Goal: Task Accomplishment & Management: Manage account settings

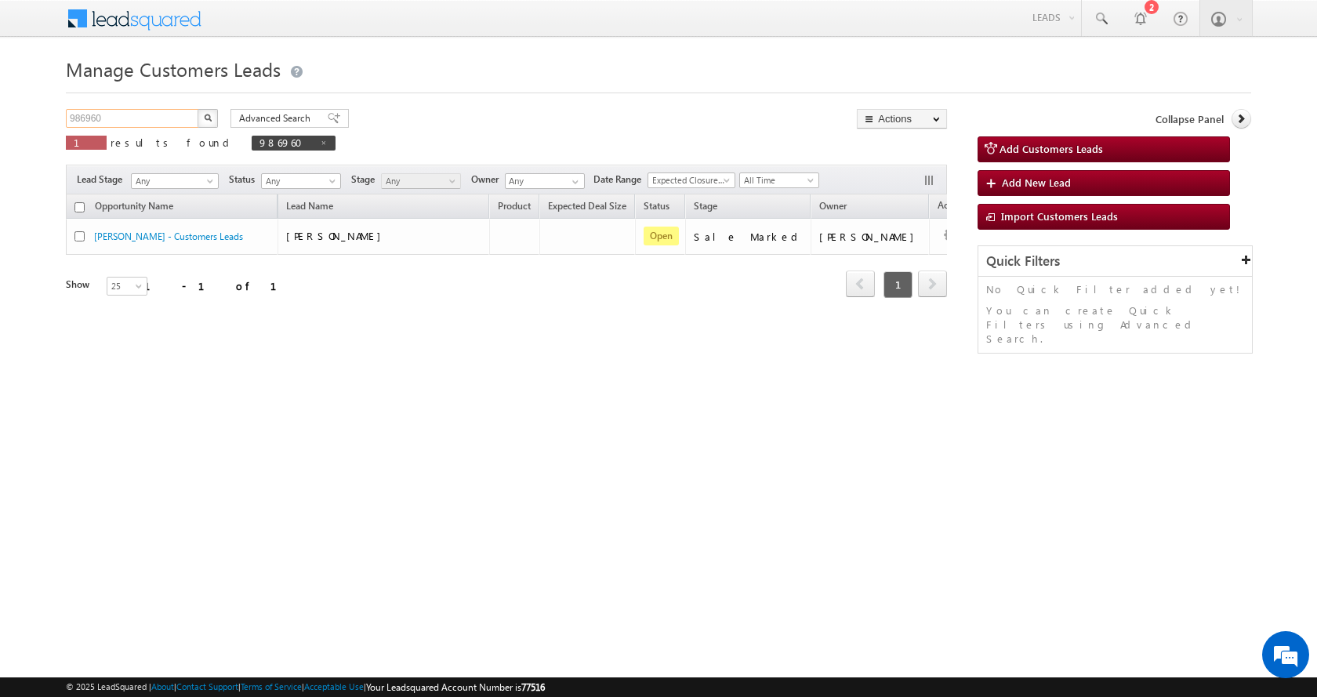
click at [88, 114] on input "986960" at bounding box center [133, 118] width 134 height 19
paste input "96119"
type input "996119"
click at [197, 109] on button "button" at bounding box center [207, 118] width 20 height 19
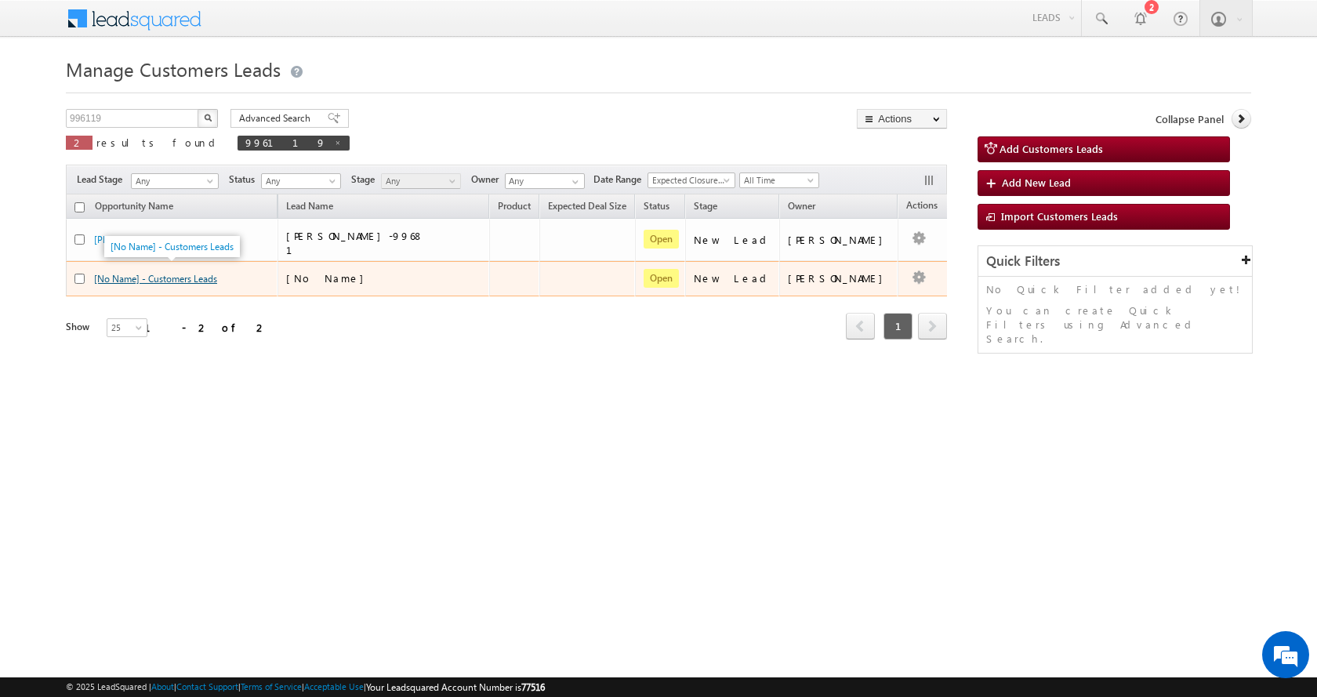
click at [174, 273] on link "[No Name] - Customers Leads" at bounding box center [155, 279] width 123 height 12
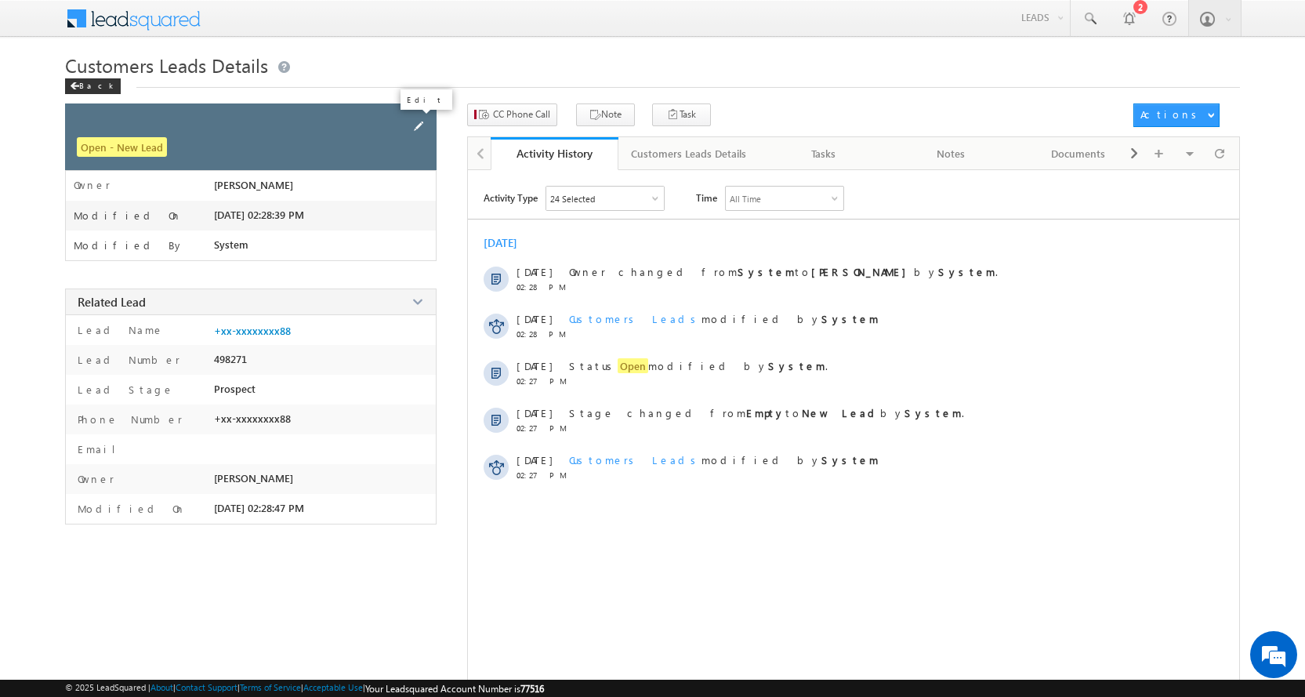
click at [422, 124] on span at bounding box center [418, 126] width 17 height 17
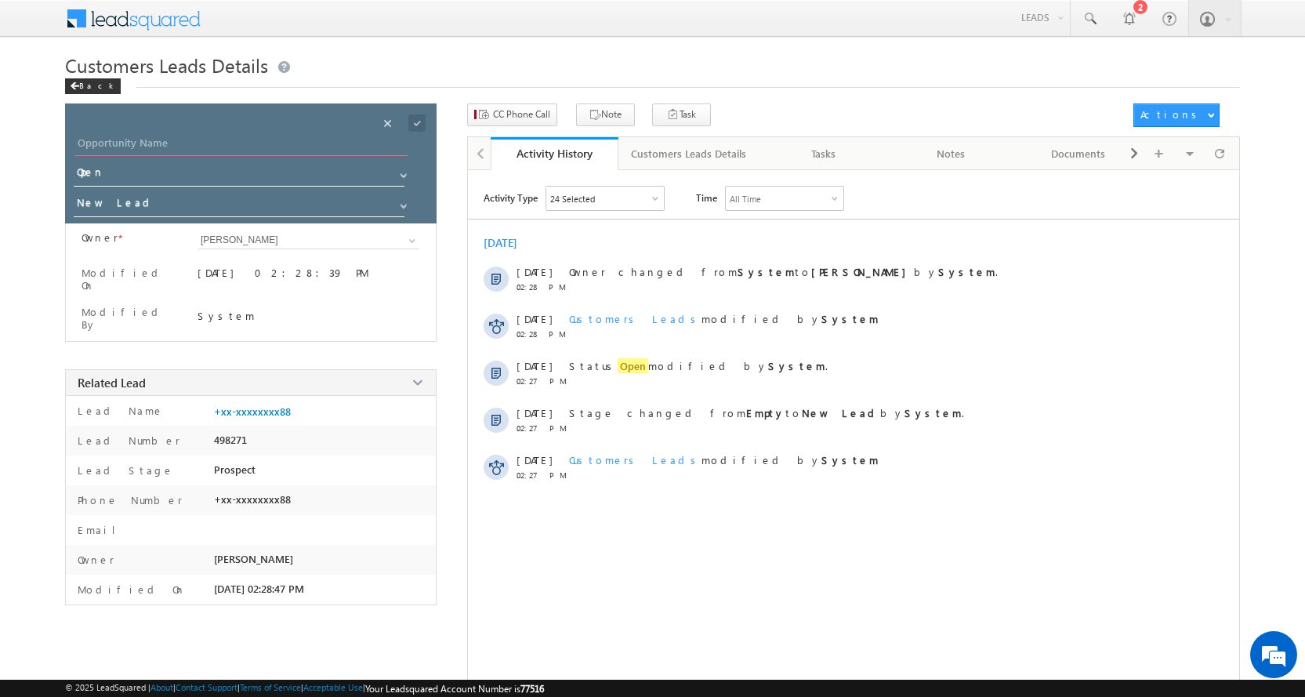
click at [187, 154] on input "Opportunity Name" at bounding box center [240, 145] width 333 height 22
click at [143, 140] on input "Opportunity Name" at bounding box center [240, 145] width 333 height 22
paste input "NIMIT KUMAR VERMA"
type input "NIMIT KUMAR VERMA"
click at [404, 202] on span at bounding box center [403, 206] width 13 height 13
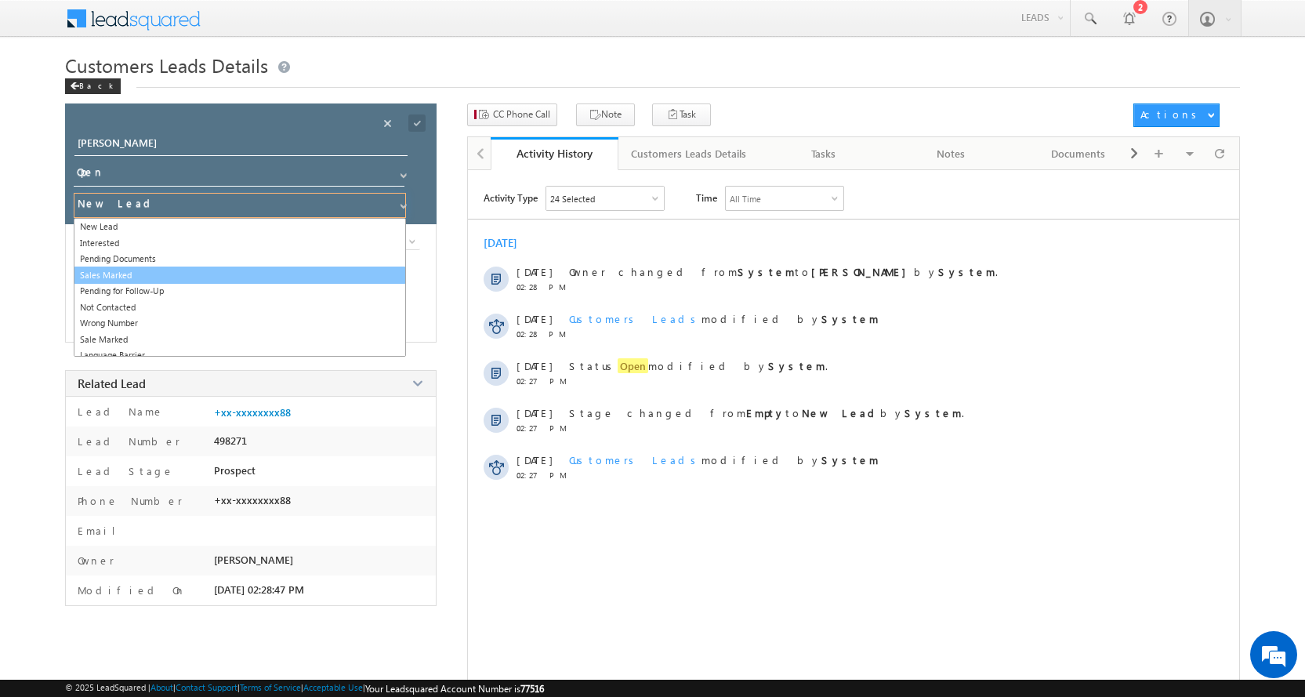
click at [129, 273] on link "Sales Marked" at bounding box center [240, 275] width 332 height 18
type input "Sales Marked"
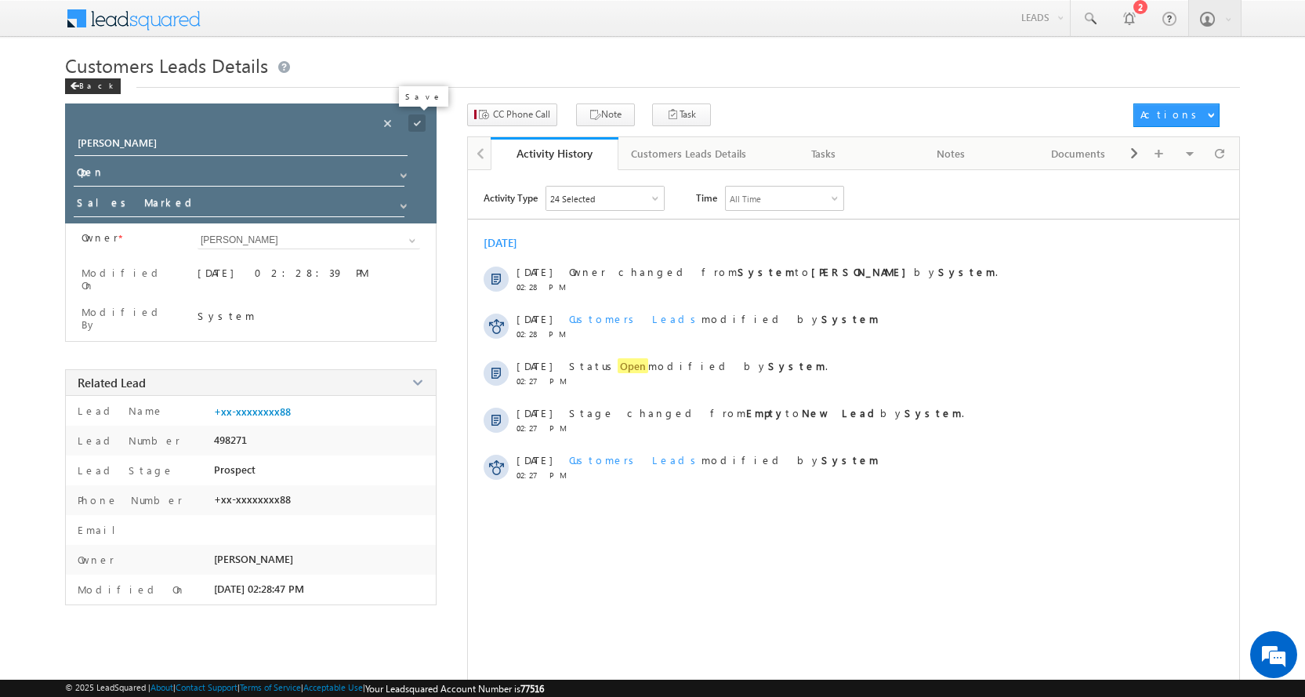
click at [421, 115] on span at bounding box center [416, 122] width 17 height 17
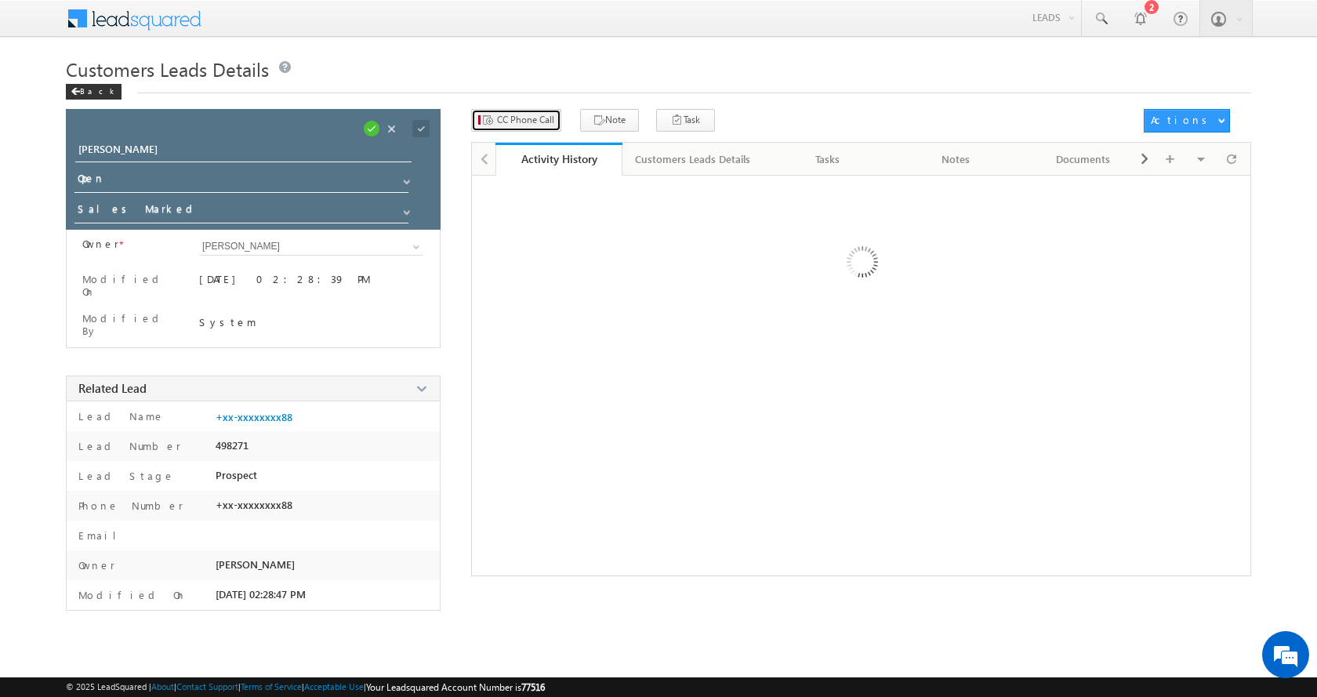
click at [502, 117] on span "CC Phone Call" at bounding box center [525, 120] width 57 height 14
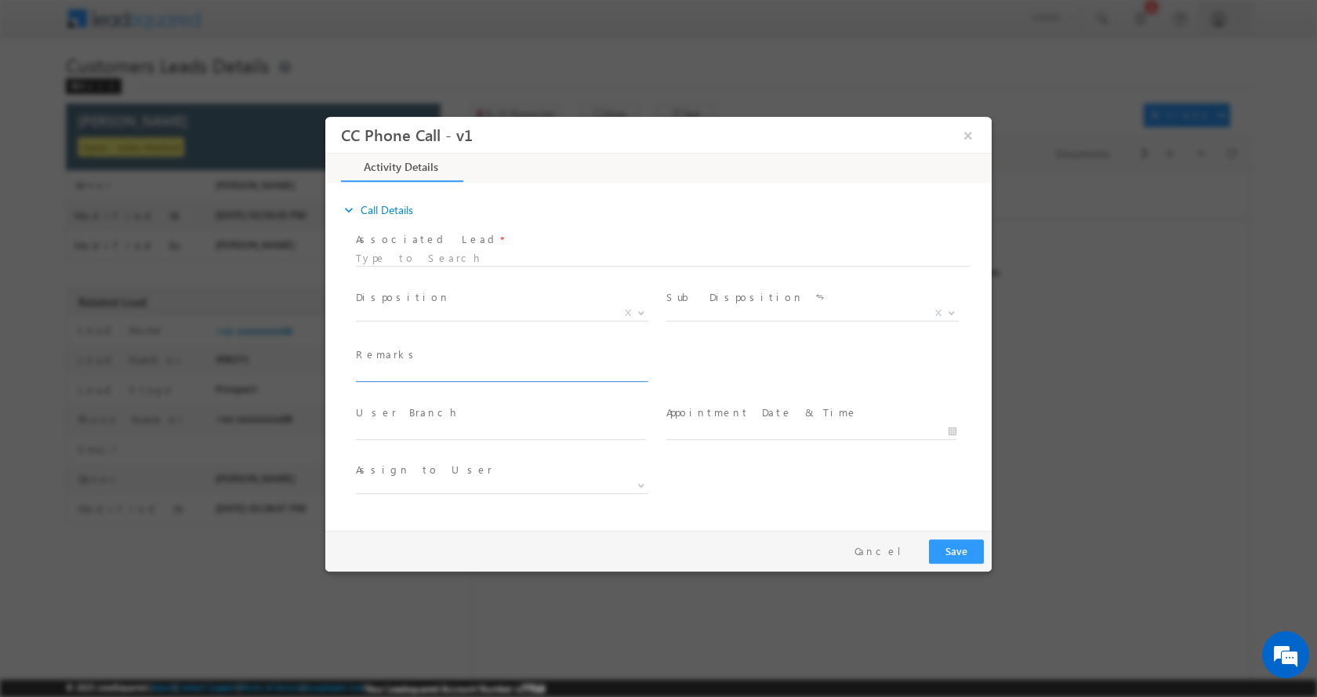
click at [408, 369] on input "text" at bounding box center [501, 373] width 290 height 16
paste input "NIMIT KUMAR VERMA-8890907788-P+C-REG-PATAA-LOAN-12 L-PV-25 L-JOB-INCOME-36 K-PI…"
type input "NIMIT KUMAR VERMA-8890907788-P+C-REG-PATAA-LOAN-12 L-PV-25 L-JOB-INCOME-36 K-PI…"
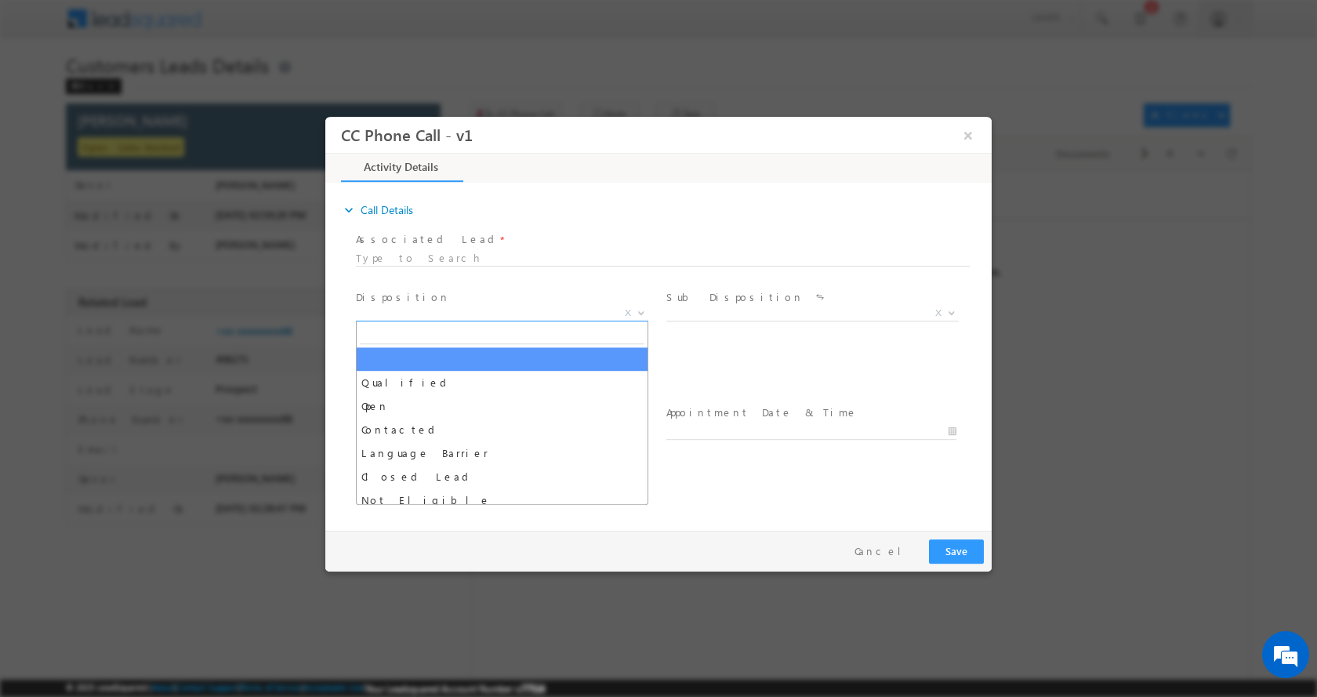
click at [640, 309] on b at bounding box center [640, 311] width 9 height 5
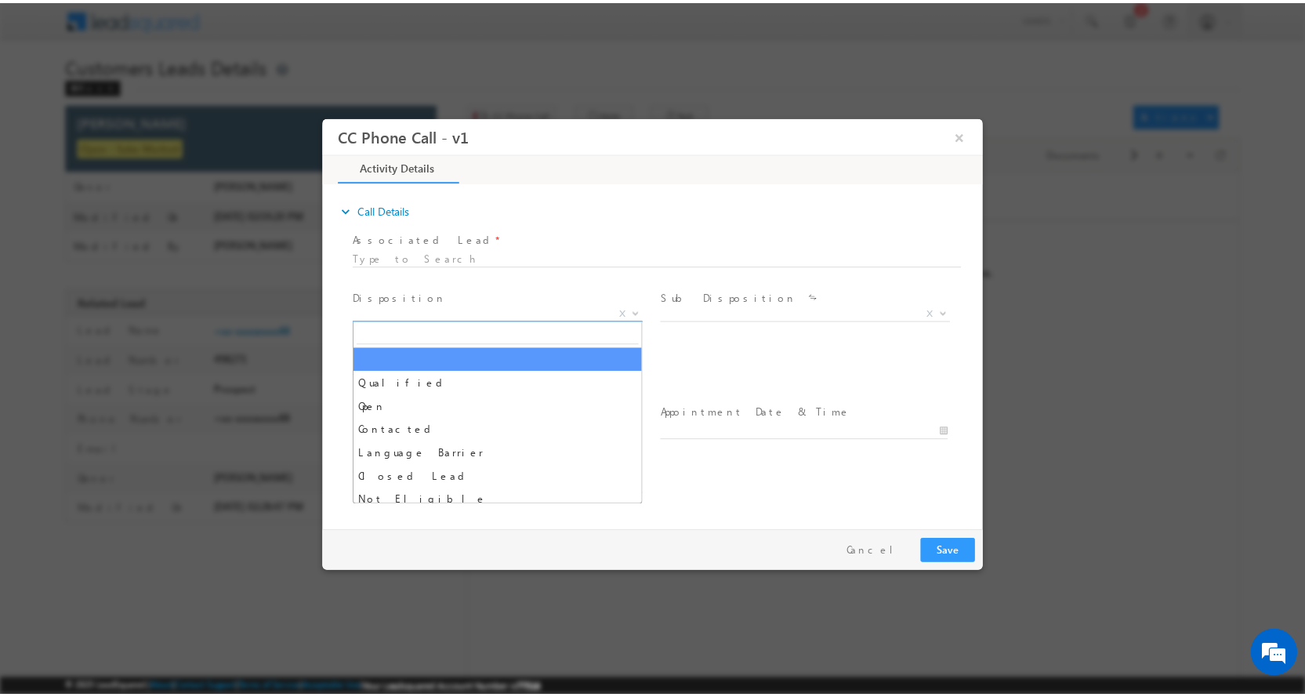
scroll to position [0, 0]
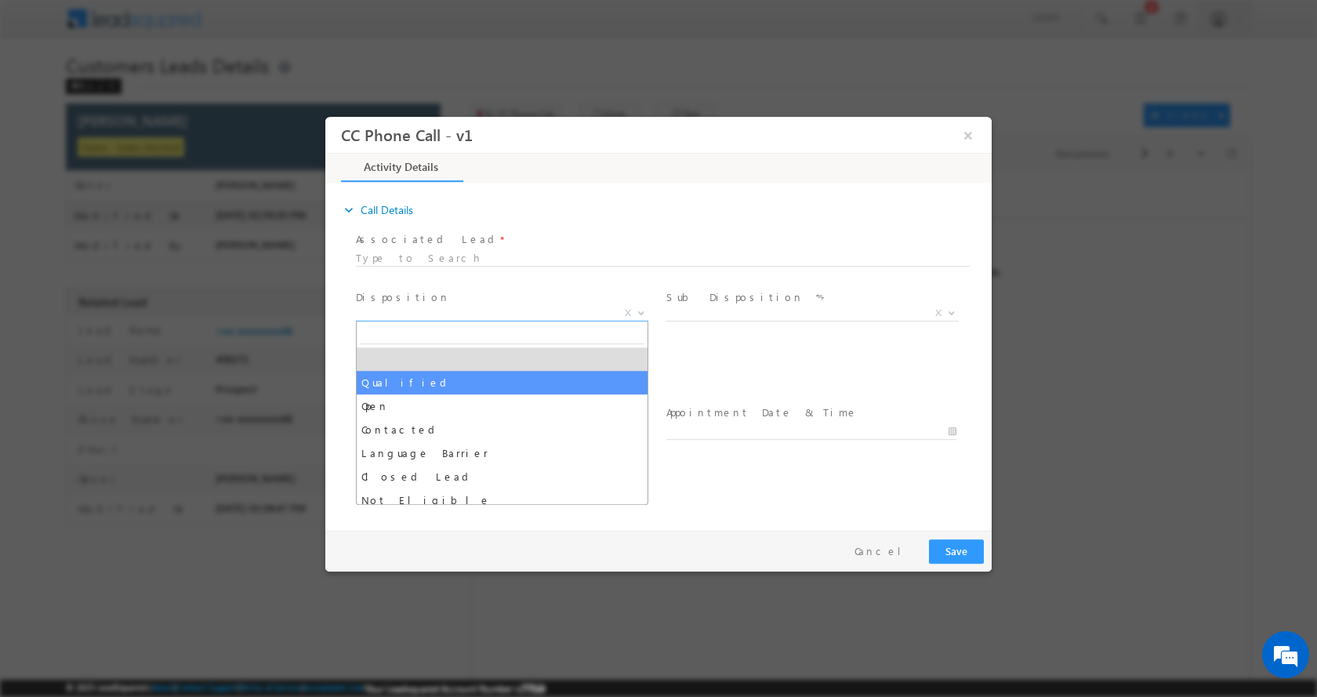
select select "Qualified"
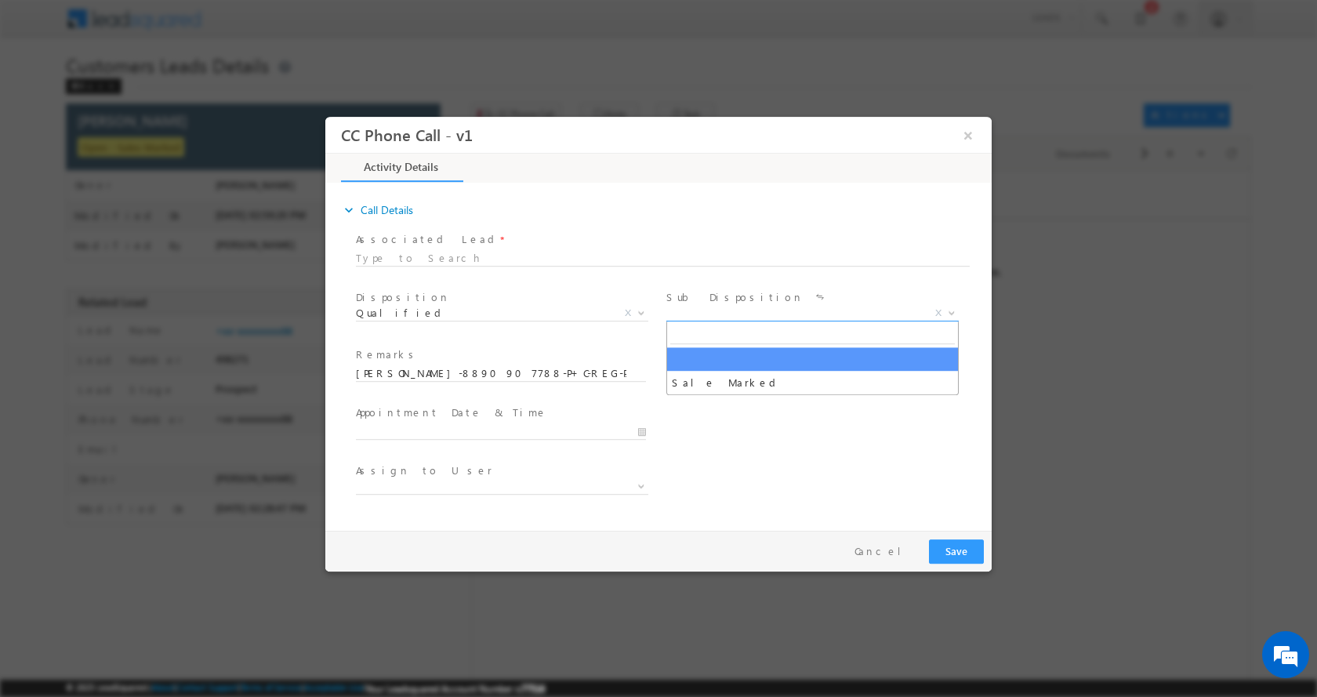
click at [953, 313] on span at bounding box center [950, 312] width 16 height 20
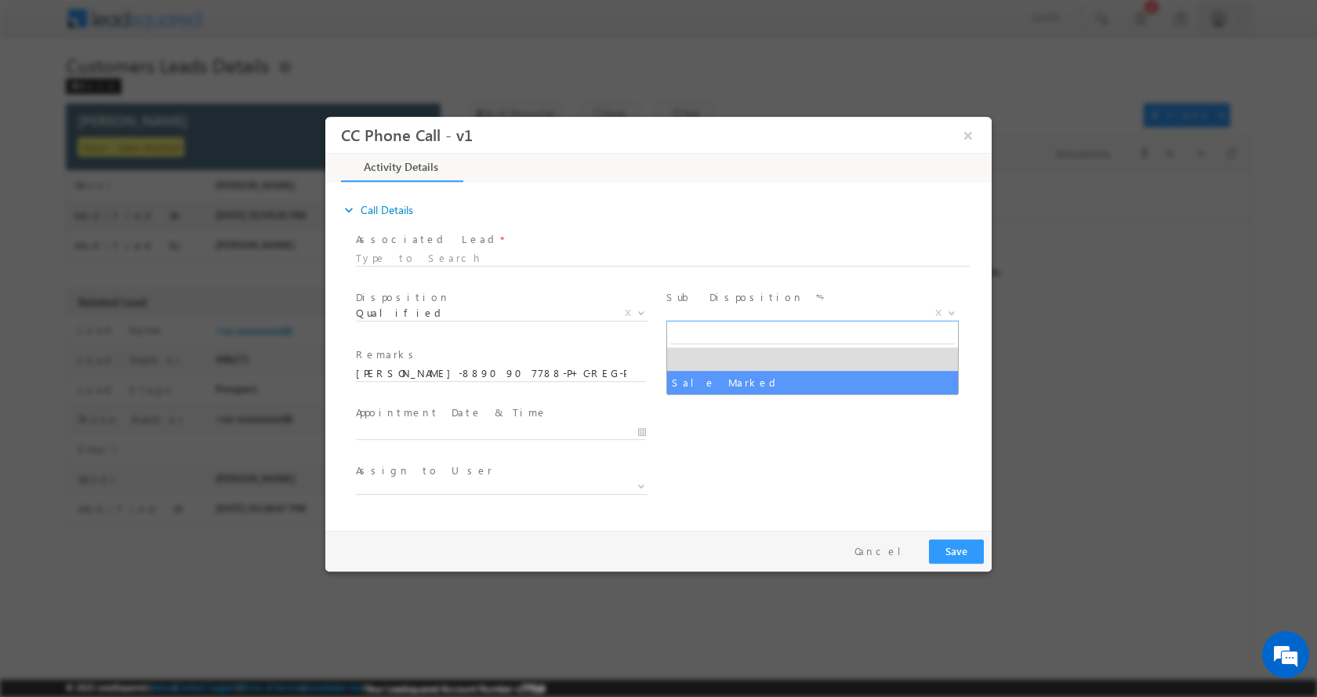
select select "Sale Marked"
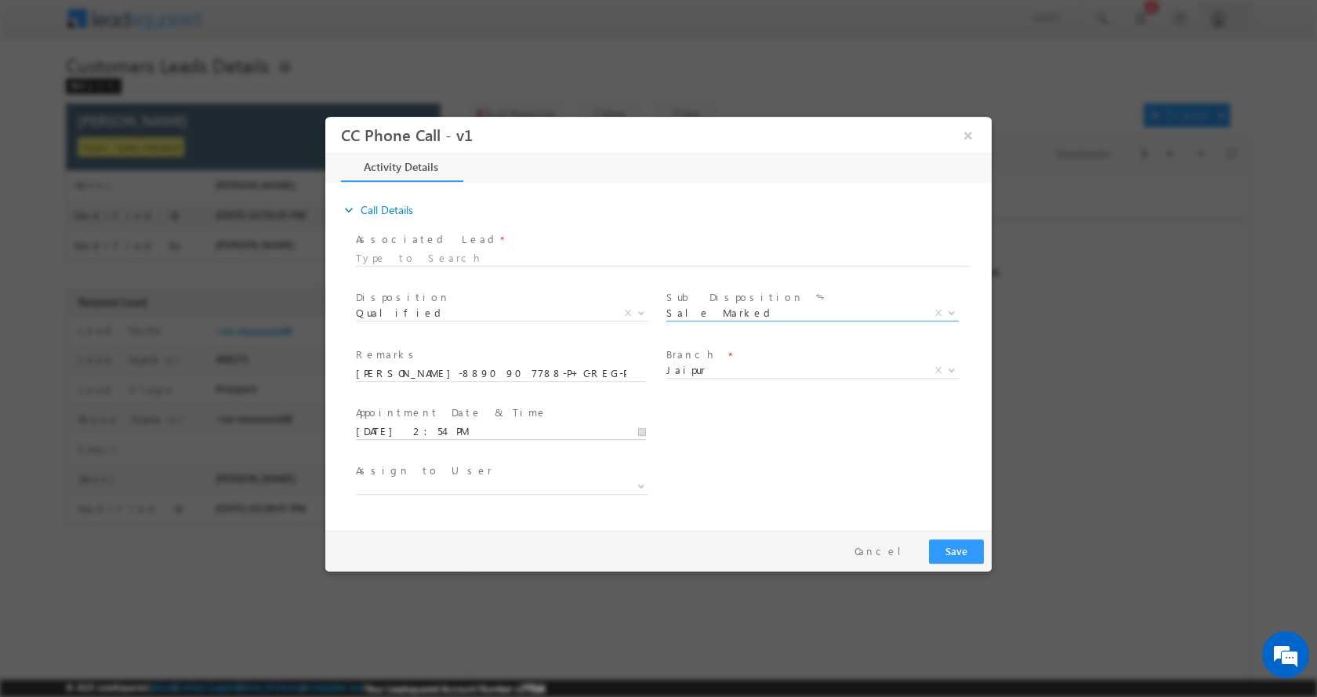
click at [638, 429] on input "10/15/2025 2:54 PM" at bounding box center [501, 431] width 290 height 16
type input "10/16/2025 2:54 PM"
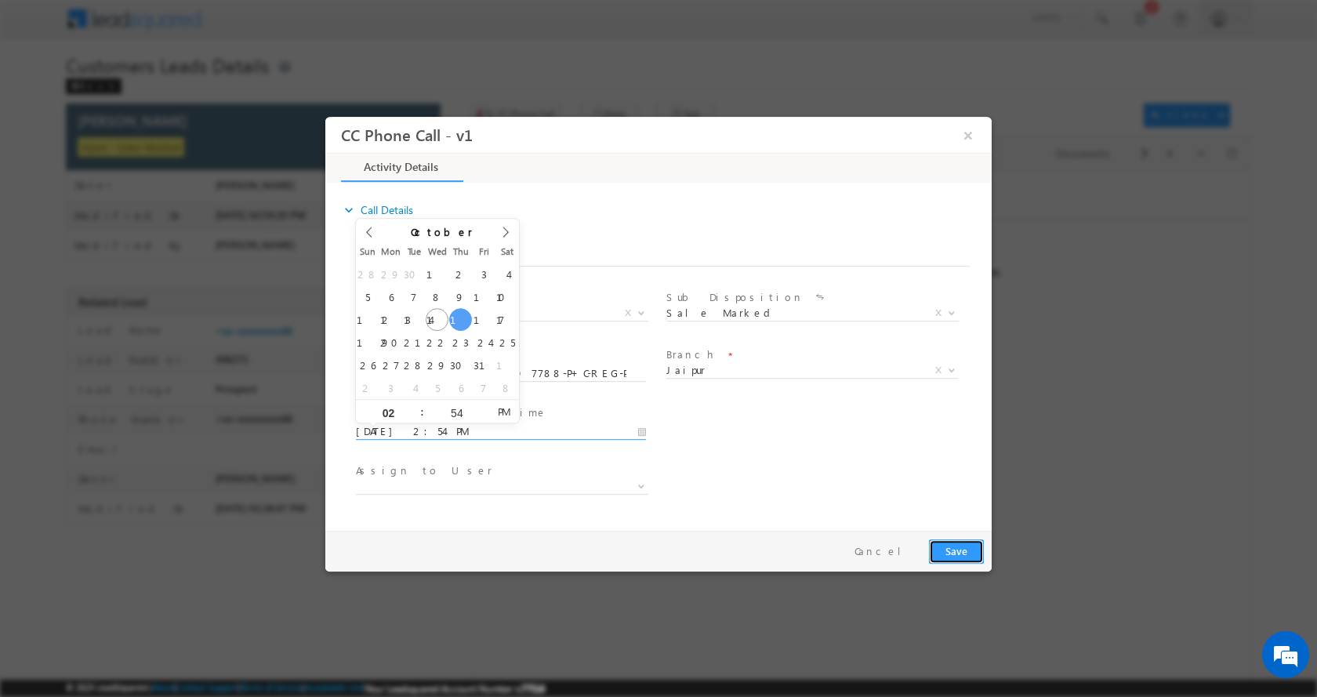
click at [978, 547] on button "Save" at bounding box center [956, 550] width 55 height 24
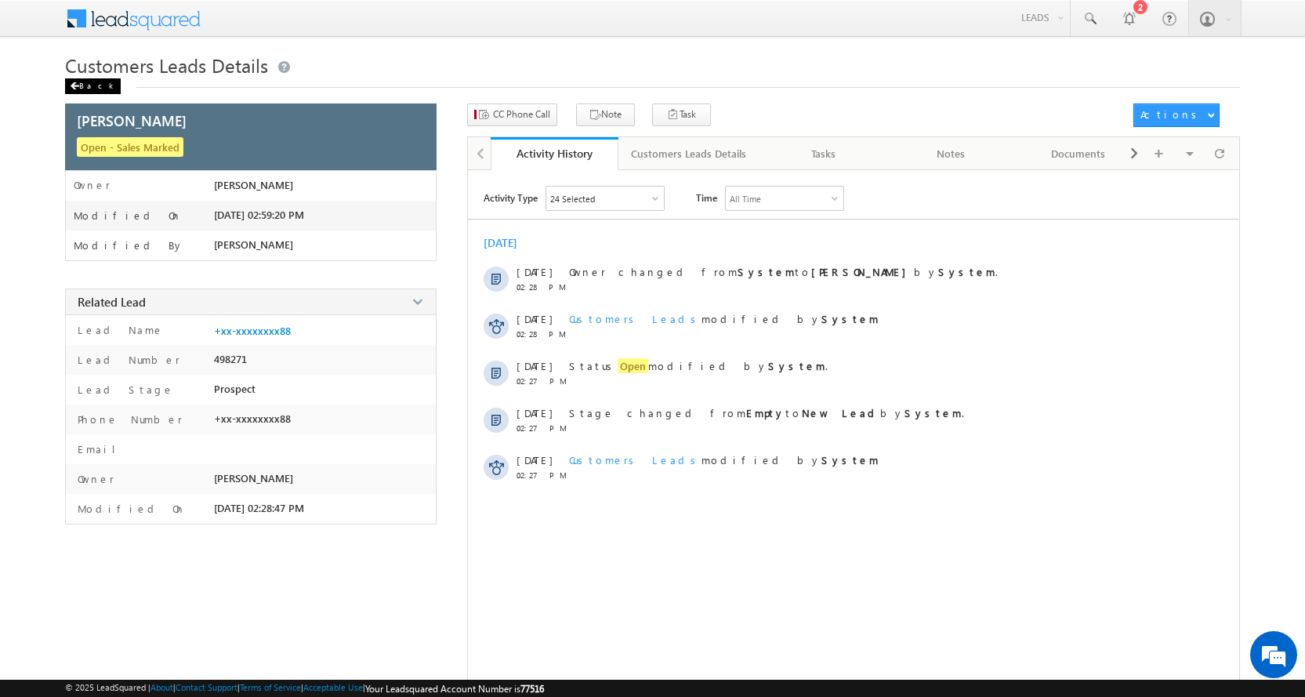
click at [74, 82] on span at bounding box center [74, 86] width 9 height 8
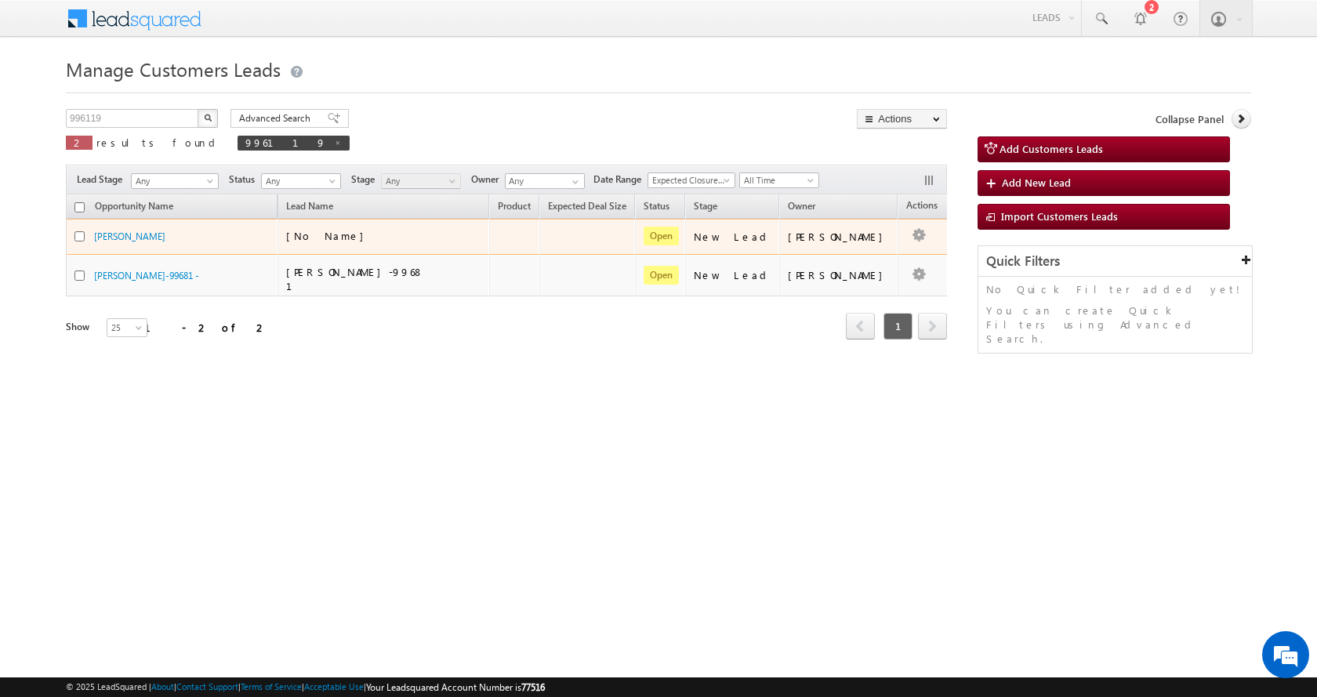
click at [906, 234] on td "Edit Change Owner Change Stage Add Activity Add Task Delete" at bounding box center [929, 237] width 65 height 36
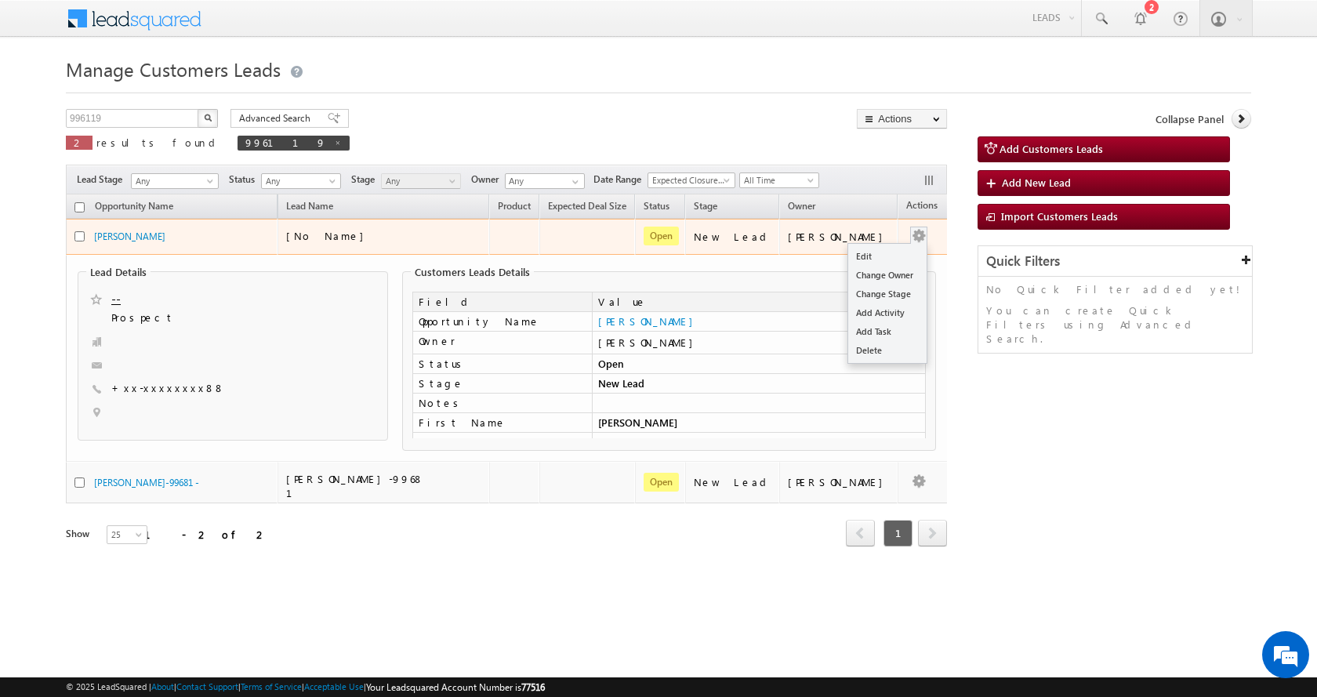
click at [911, 234] on button "button" at bounding box center [919, 236] width 16 height 16
click at [911, 233] on button "button" at bounding box center [919, 236] width 16 height 16
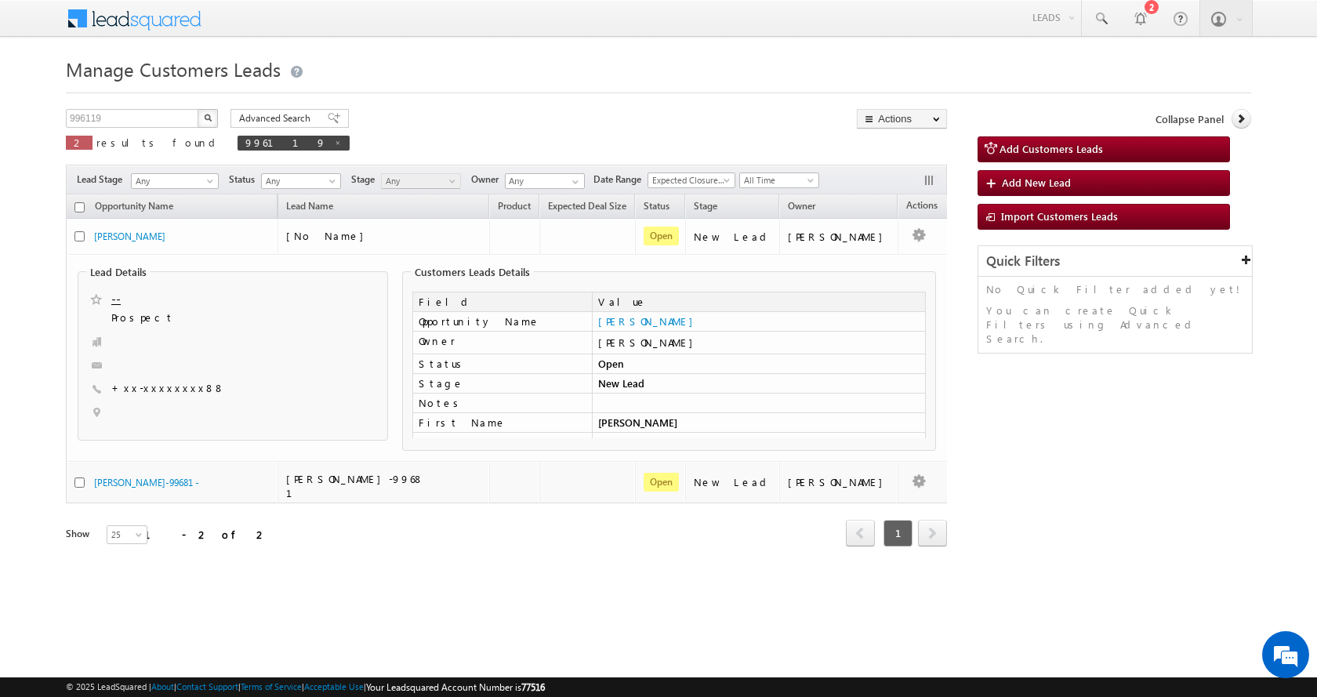
click at [868, 255] on td "Lead Details -- Prospect +xx-xxxxxxxx88" at bounding box center [514, 358] width 897 height 207
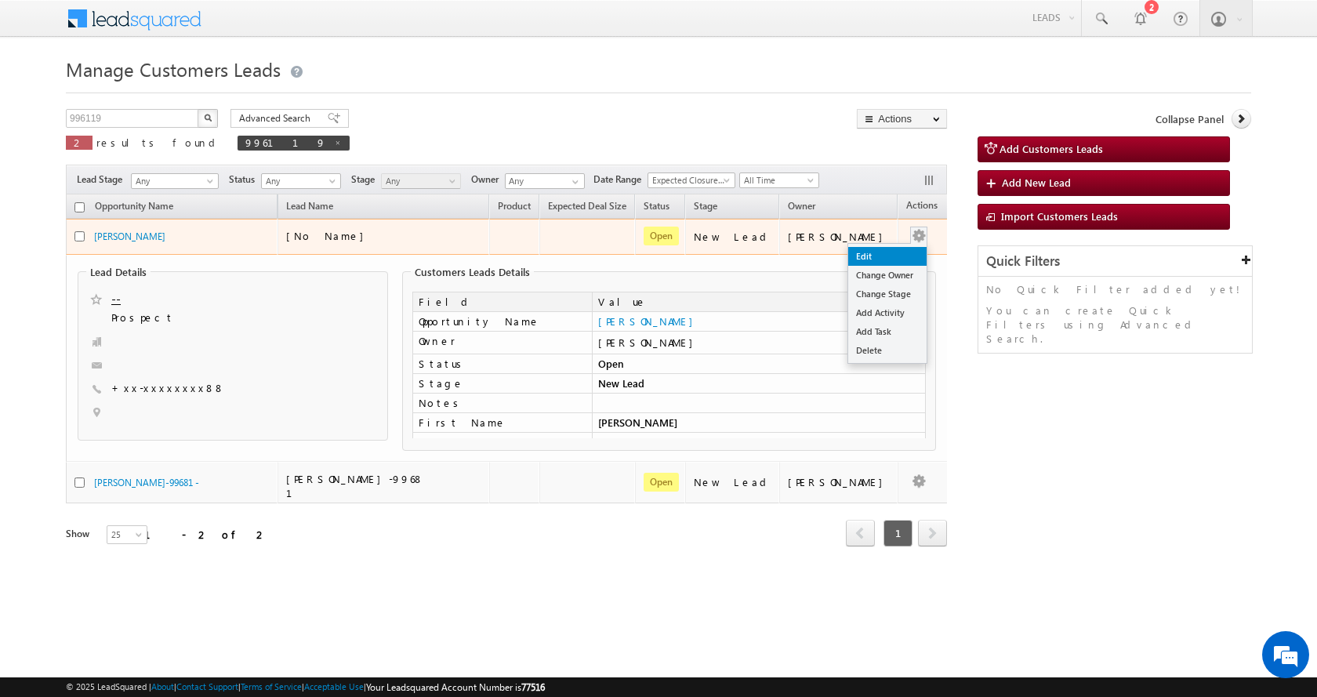
click at [897, 248] on link "Edit" at bounding box center [887, 256] width 78 height 19
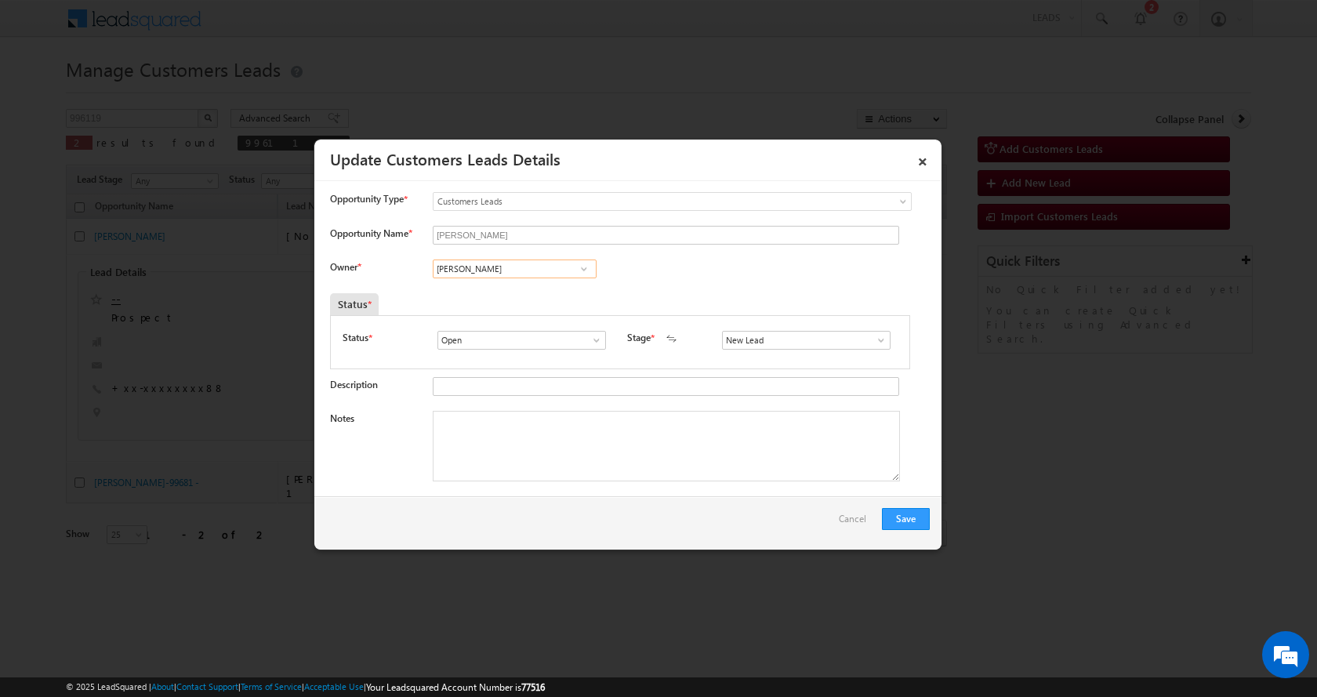
click at [446, 266] on input "[PERSON_NAME]" at bounding box center [515, 268] width 164 height 19
paste input "Shantanu Singh"
click at [523, 290] on link "Shantanu Singh shantanu.singh@sgrlimited.in" at bounding box center [515, 293] width 164 height 30
type input "Shantanu Singh"
click at [505, 466] on textarea "Notes" at bounding box center [666, 446] width 467 height 71
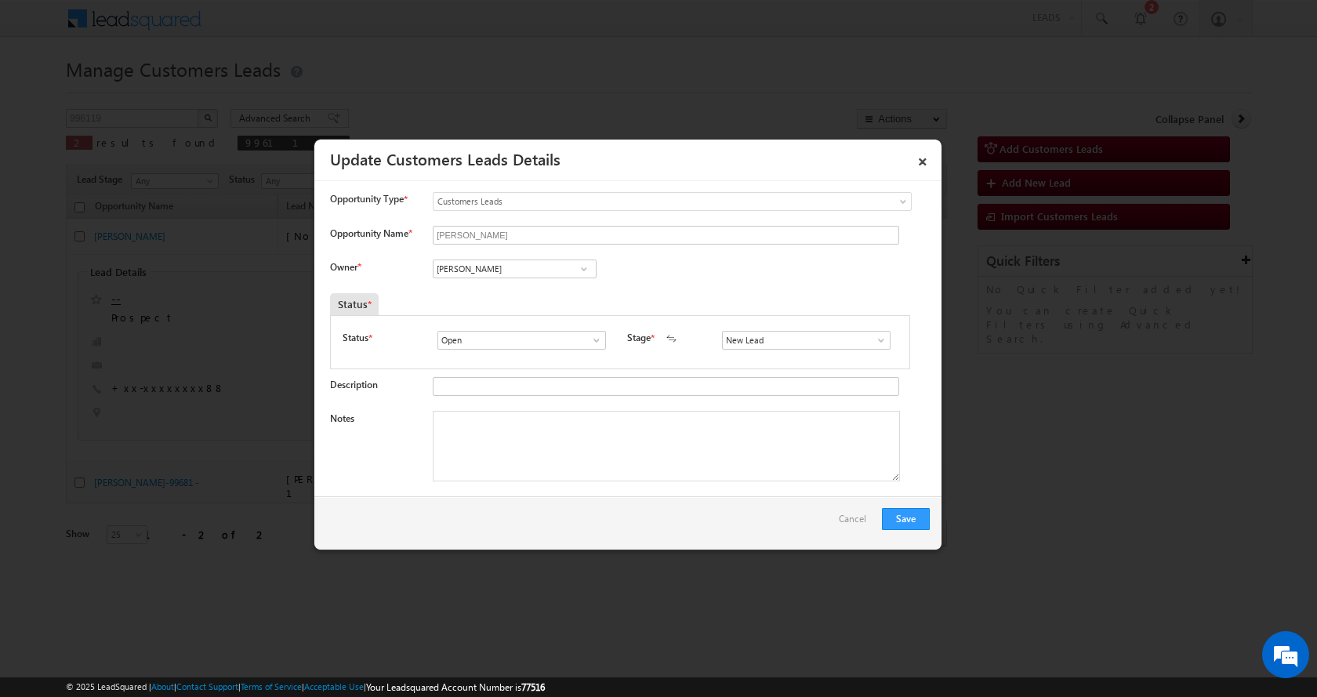
click at [879, 342] on span at bounding box center [881, 340] width 16 height 13
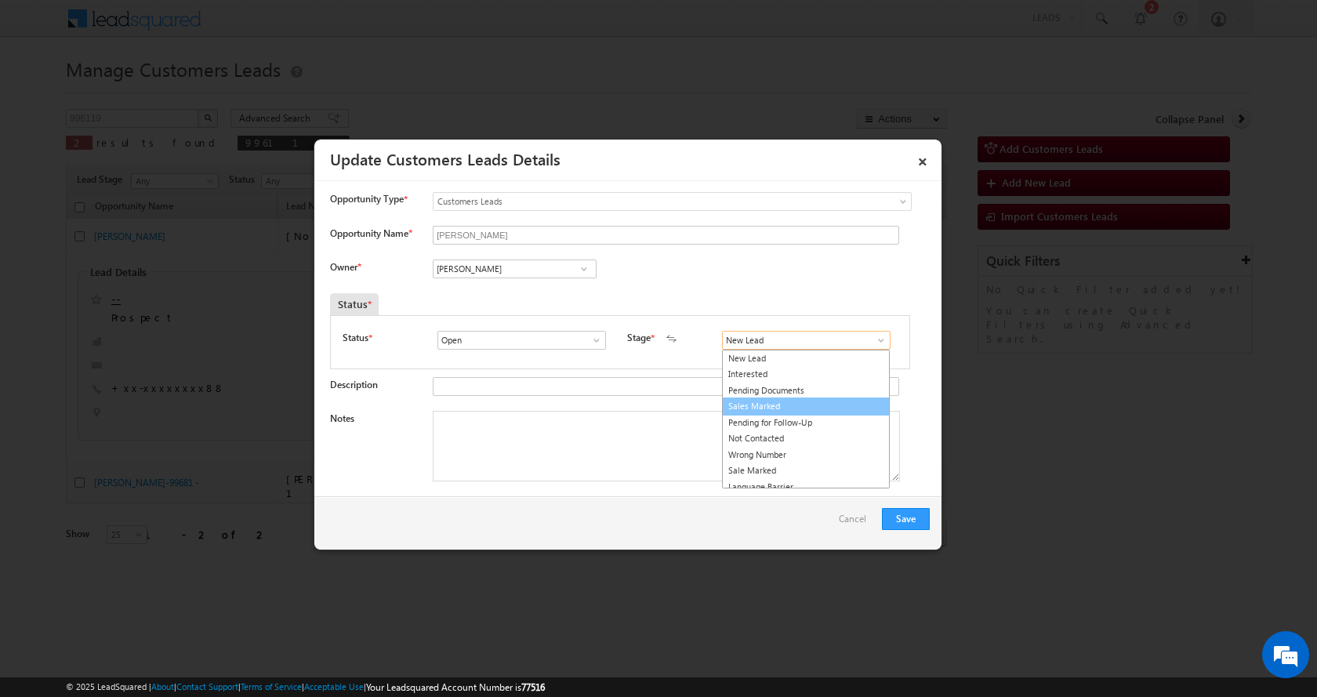
click at [756, 405] on link "Sales Marked" at bounding box center [806, 406] width 168 height 18
type input "Sales Marked"
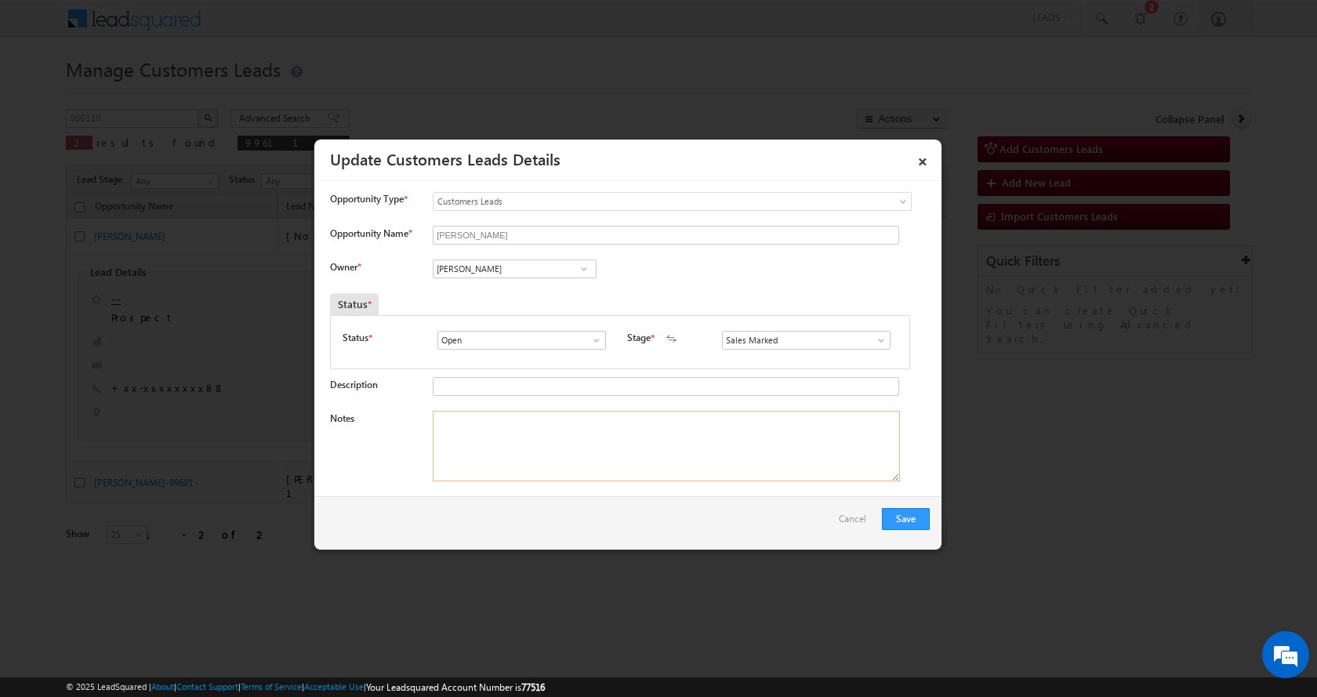
click at [481, 441] on textarea "Notes" at bounding box center [666, 446] width 467 height 71
click at [492, 453] on textarea "Notes" at bounding box center [666, 446] width 467 height 71
paste textarea "NIMIT KUMAR VERMA-8890907788-P+C-REG-PATAA-LOAN-12 L-PV-25 L-JOB-INCOME-36 K-PI…"
type textarea "NIMIT KUMAR VERMA-8890907788-P+C-REG-PATAA-LOAN-12 L-PV-25 L-JOB-INCOME-36 K-PI…"
click at [904, 511] on button "Save" at bounding box center [906, 519] width 48 height 22
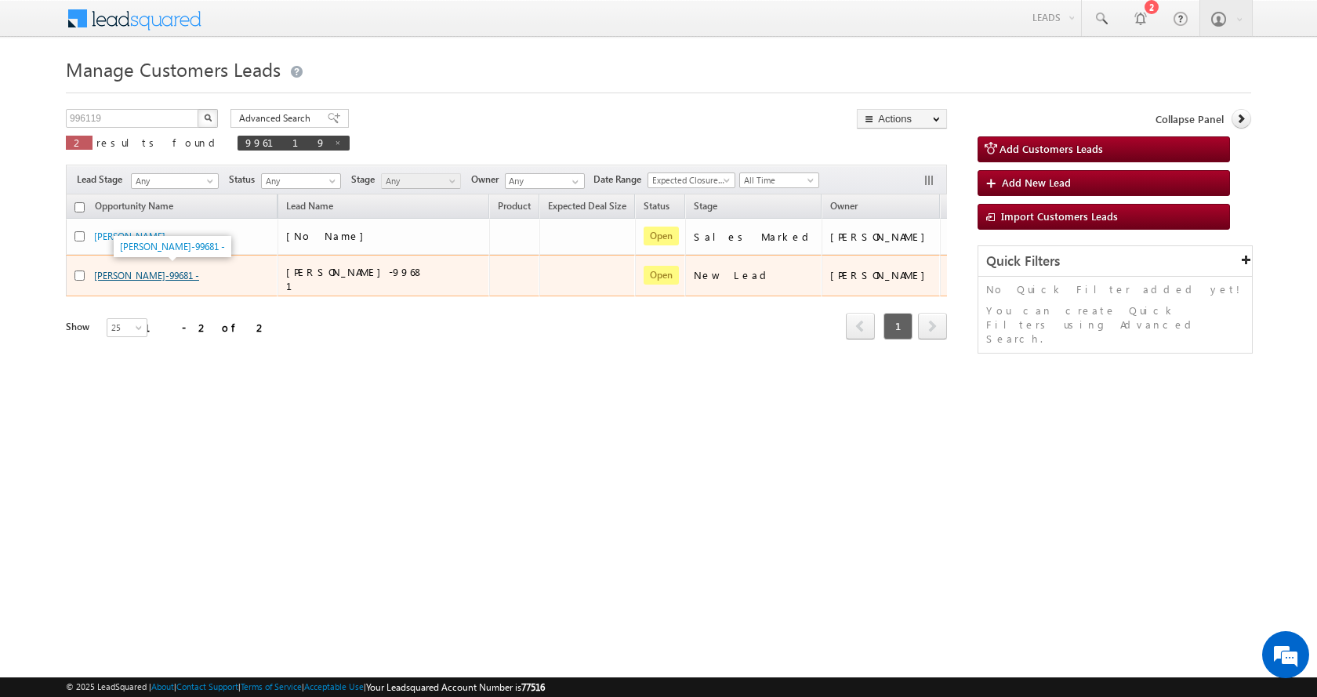
click at [158, 270] on link "Shanipreet Singh-99681 -" at bounding box center [146, 276] width 105 height 12
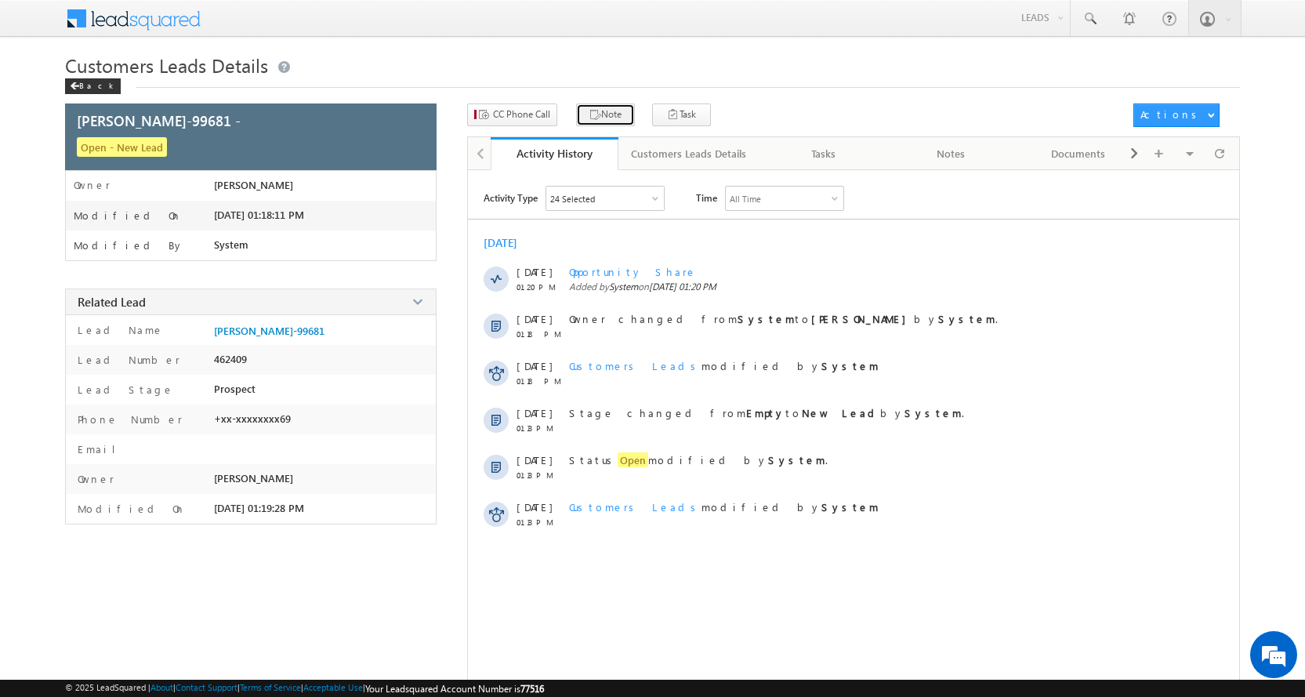
click at [614, 121] on button "Note" at bounding box center [605, 114] width 59 height 23
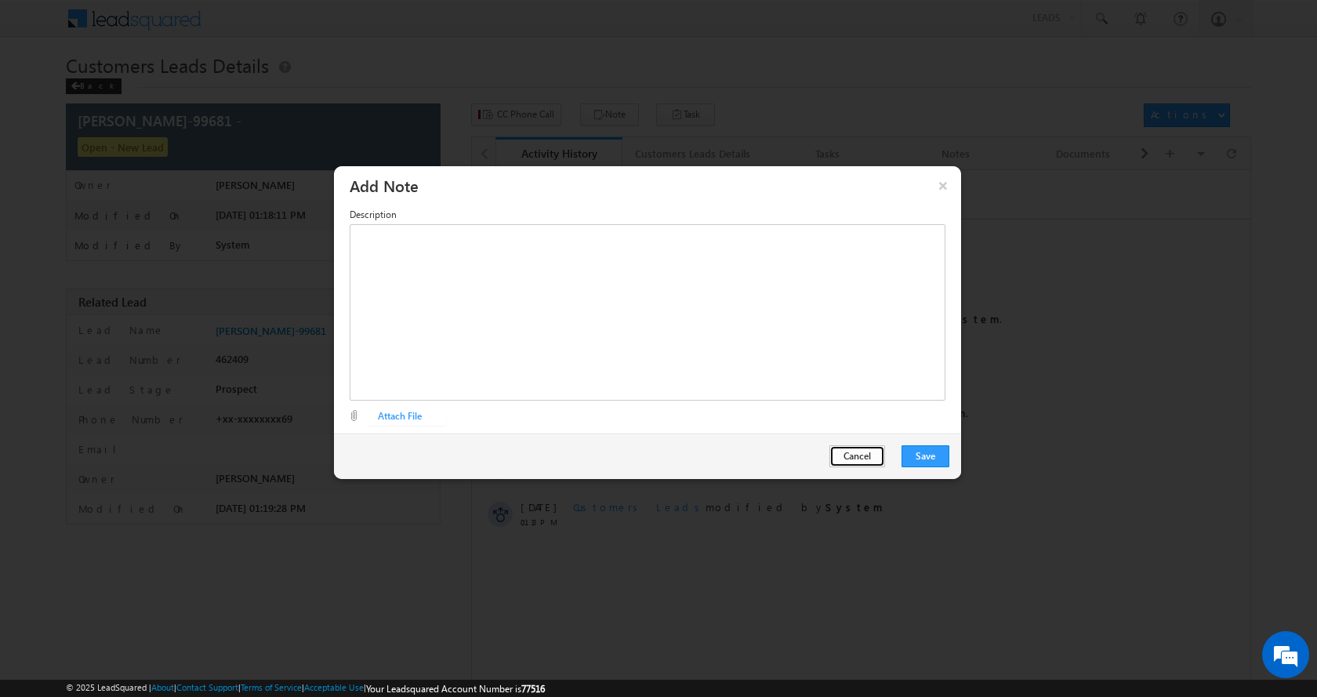
click at [867, 459] on button "Cancel" at bounding box center [857, 456] width 56 height 22
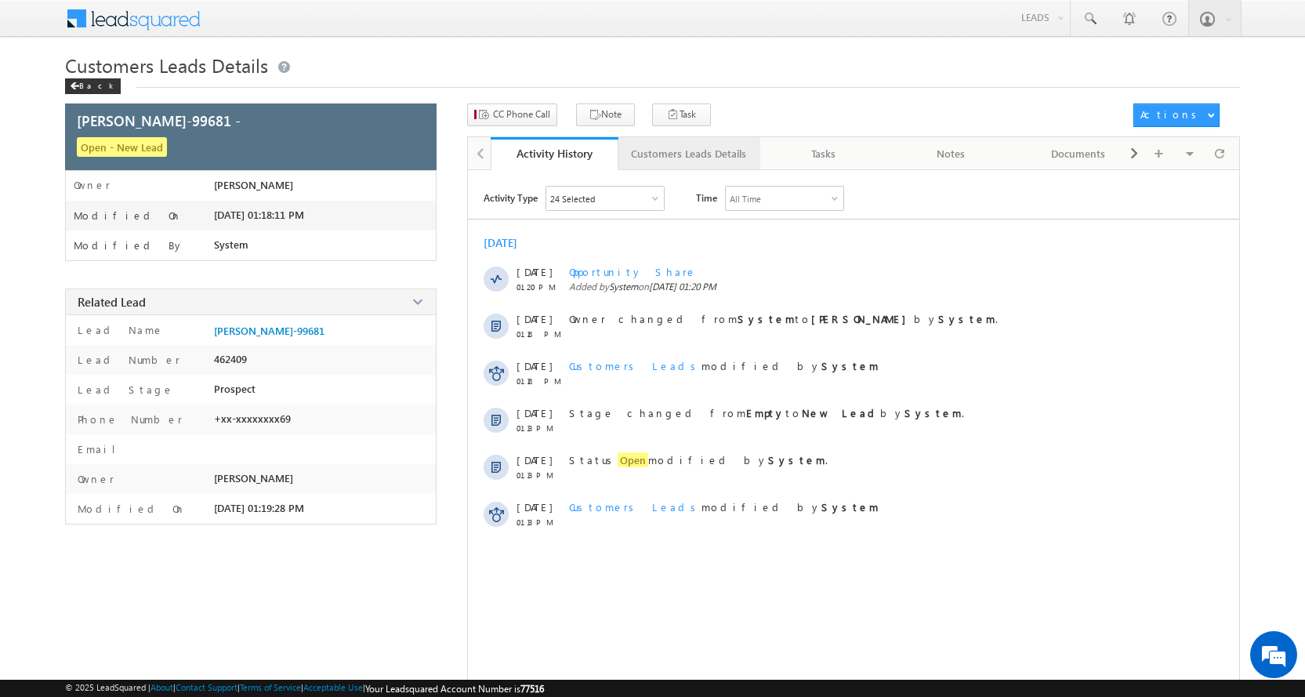
click at [699, 154] on div "Customers Leads Details" at bounding box center [688, 153] width 115 height 19
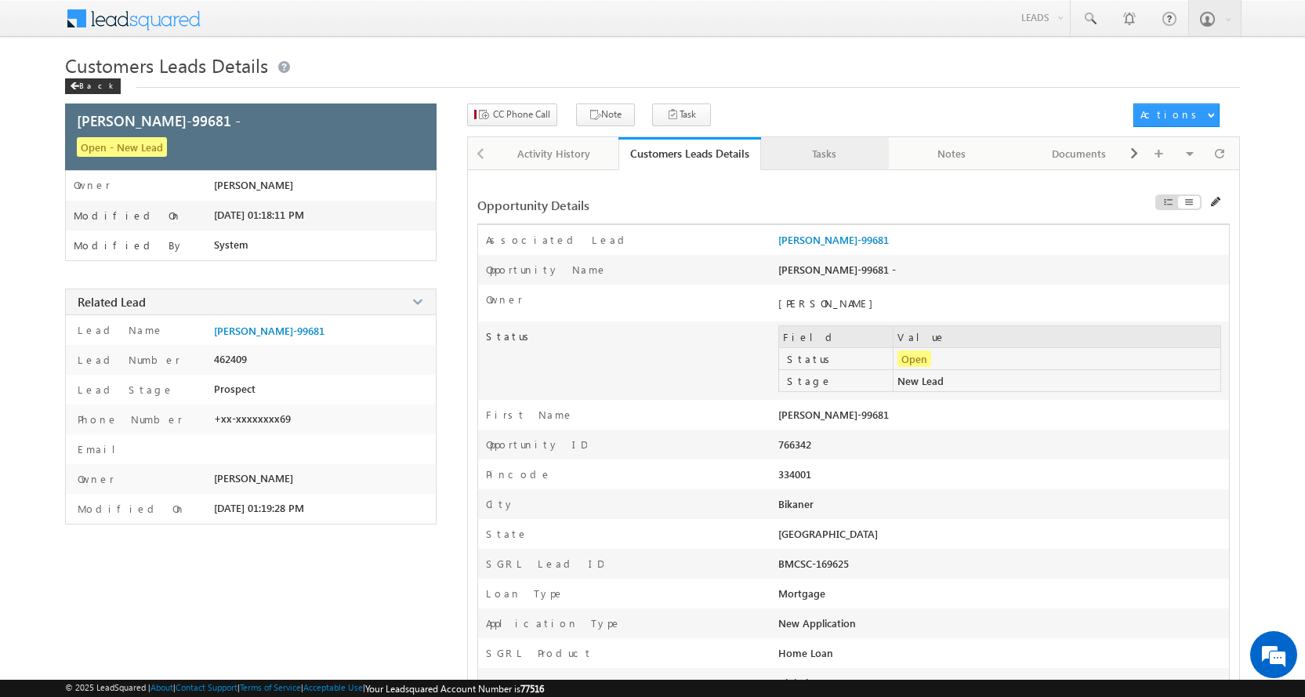
click at [827, 158] on div "Tasks" at bounding box center [824, 153] width 101 height 19
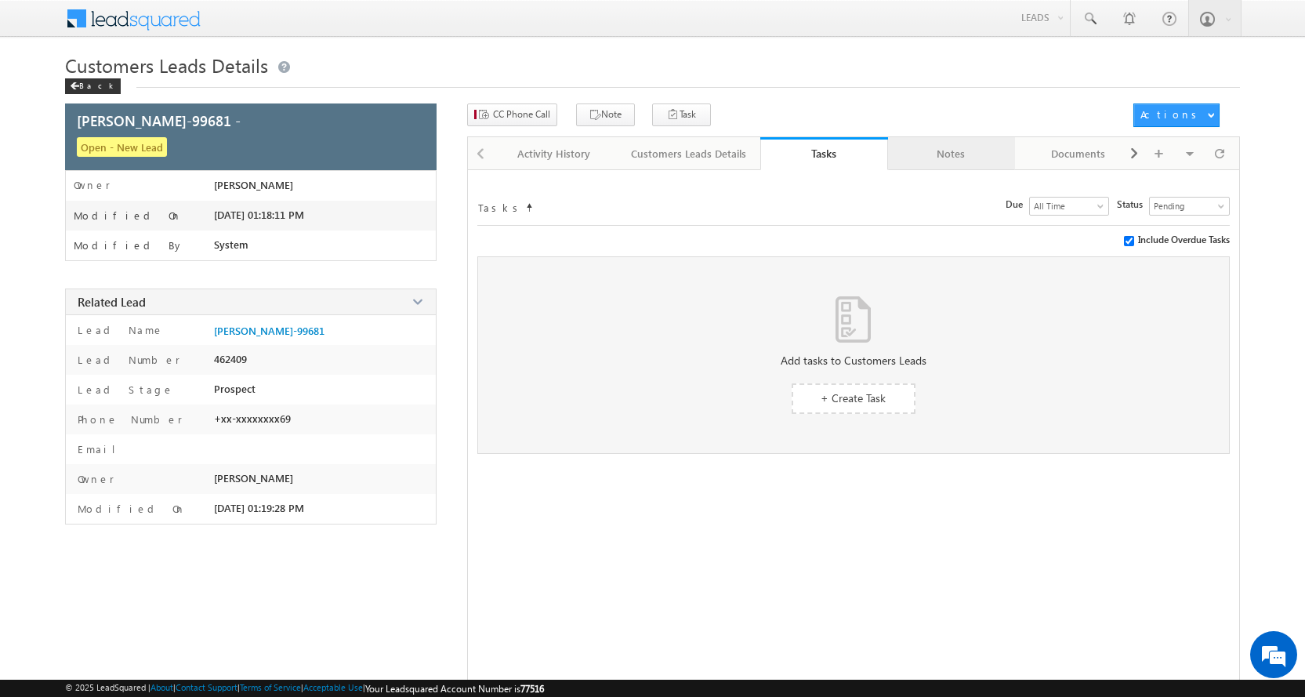
click at [990, 160] on div "Notes" at bounding box center [950, 153] width 101 height 19
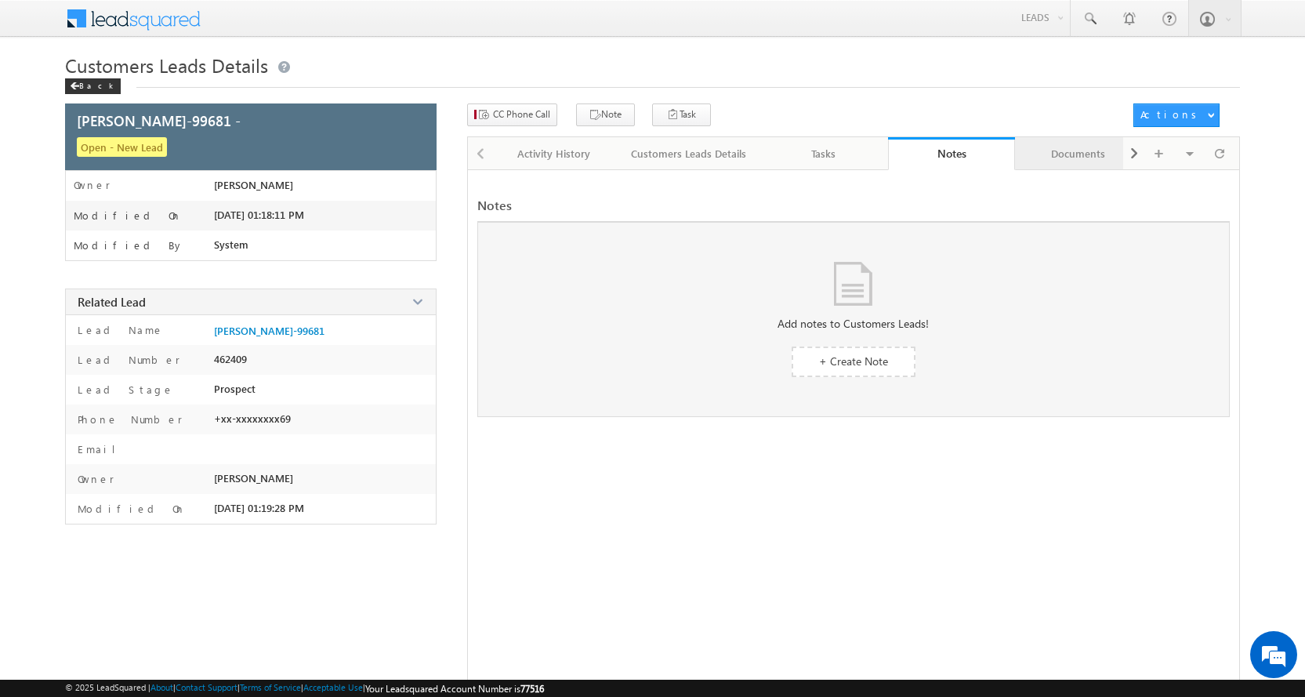
click at [1063, 158] on div "Documents" at bounding box center [1077, 153] width 101 height 19
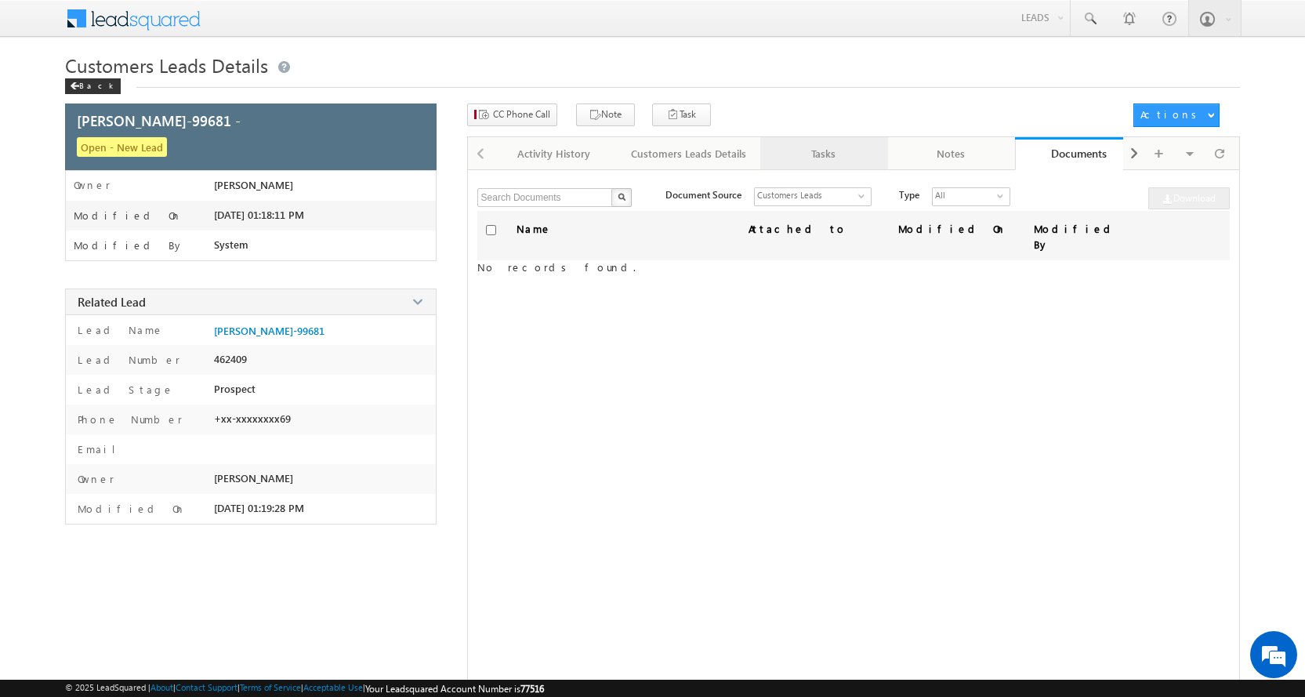
click at [811, 161] on div "Tasks" at bounding box center [823, 153] width 101 height 19
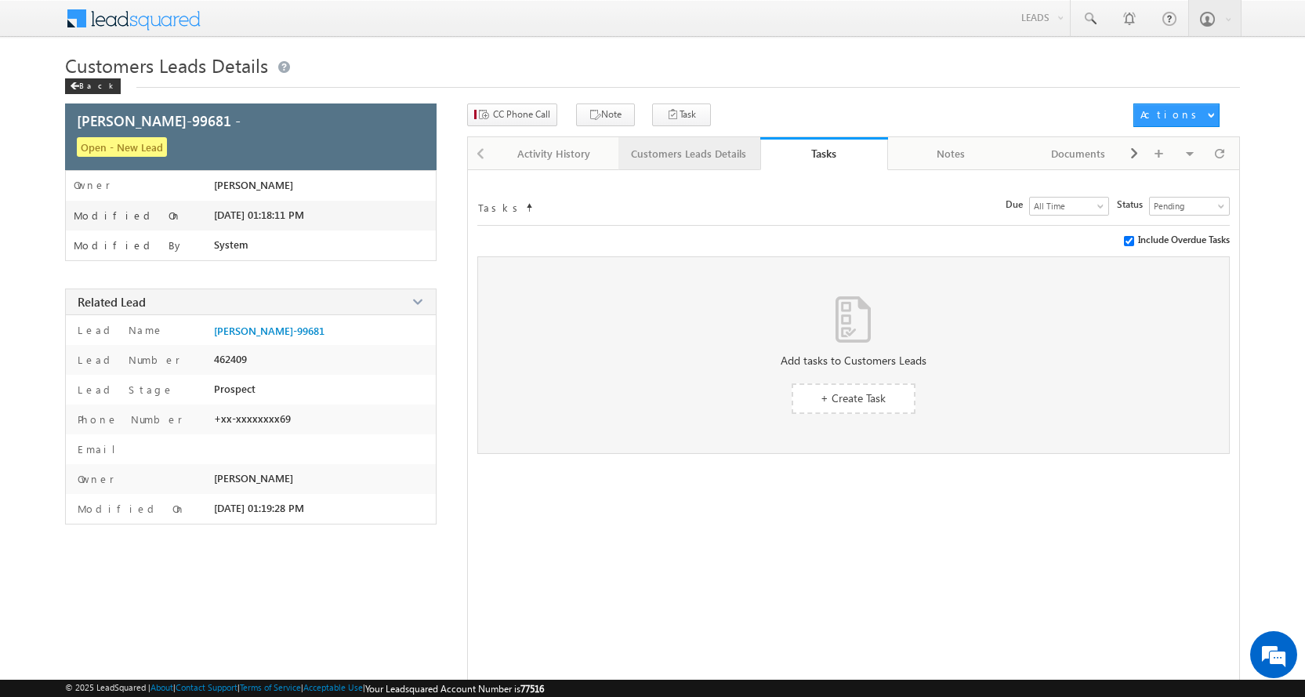
click at [718, 154] on div "Customers Leads Details" at bounding box center [688, 153] width 115 height 19
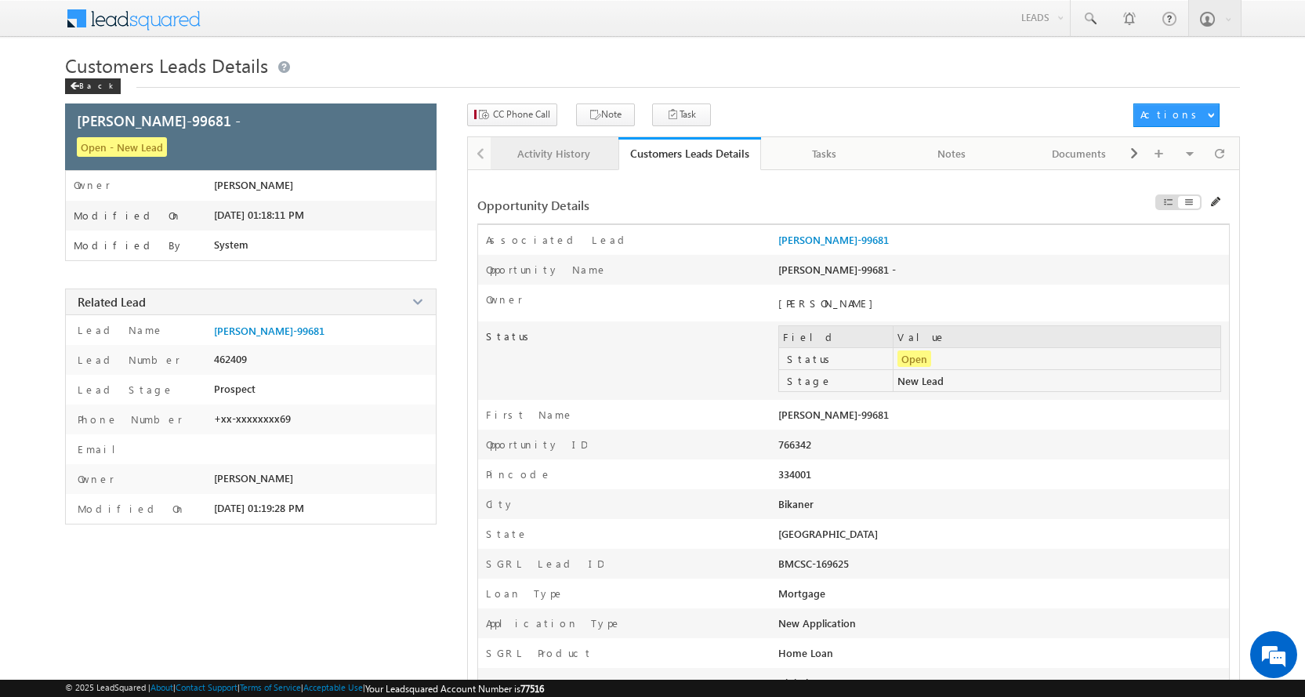
click at [558, 159] on div "Activity History" at bounding box center [553, 153] width 101 height 19
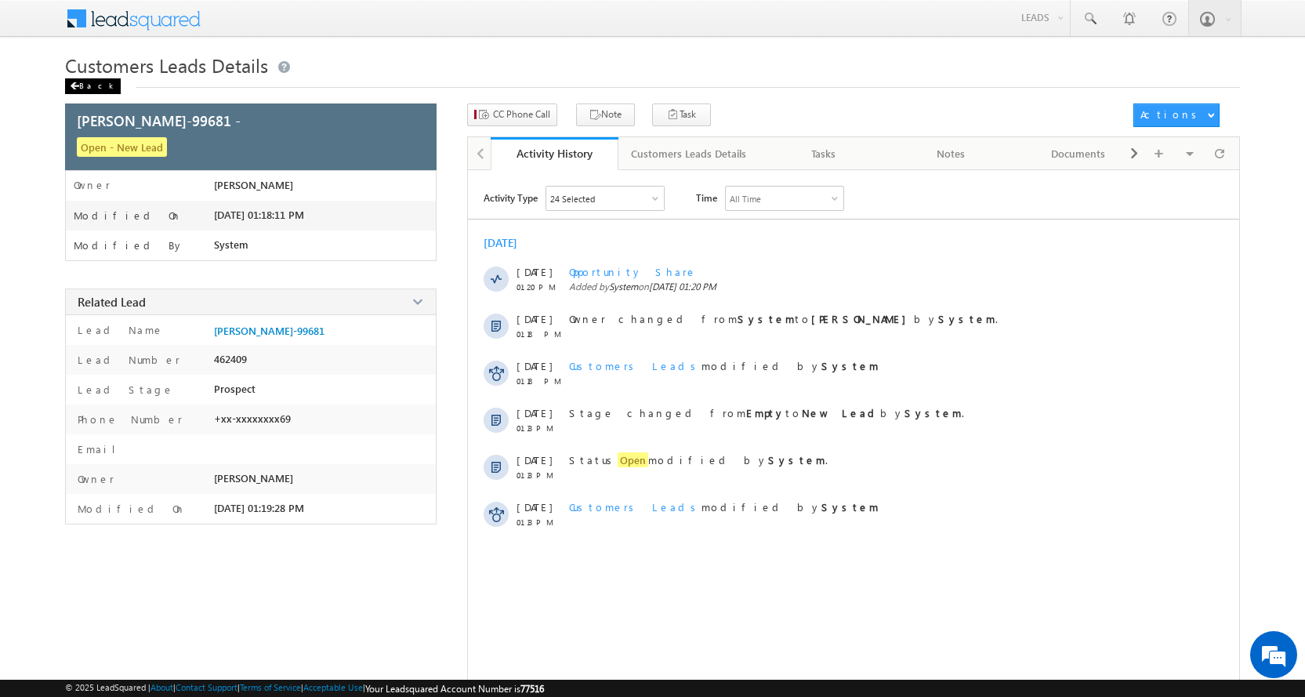
click at [79, 79] on div "Back" at bounding box center [93, 86] width 56 height 16
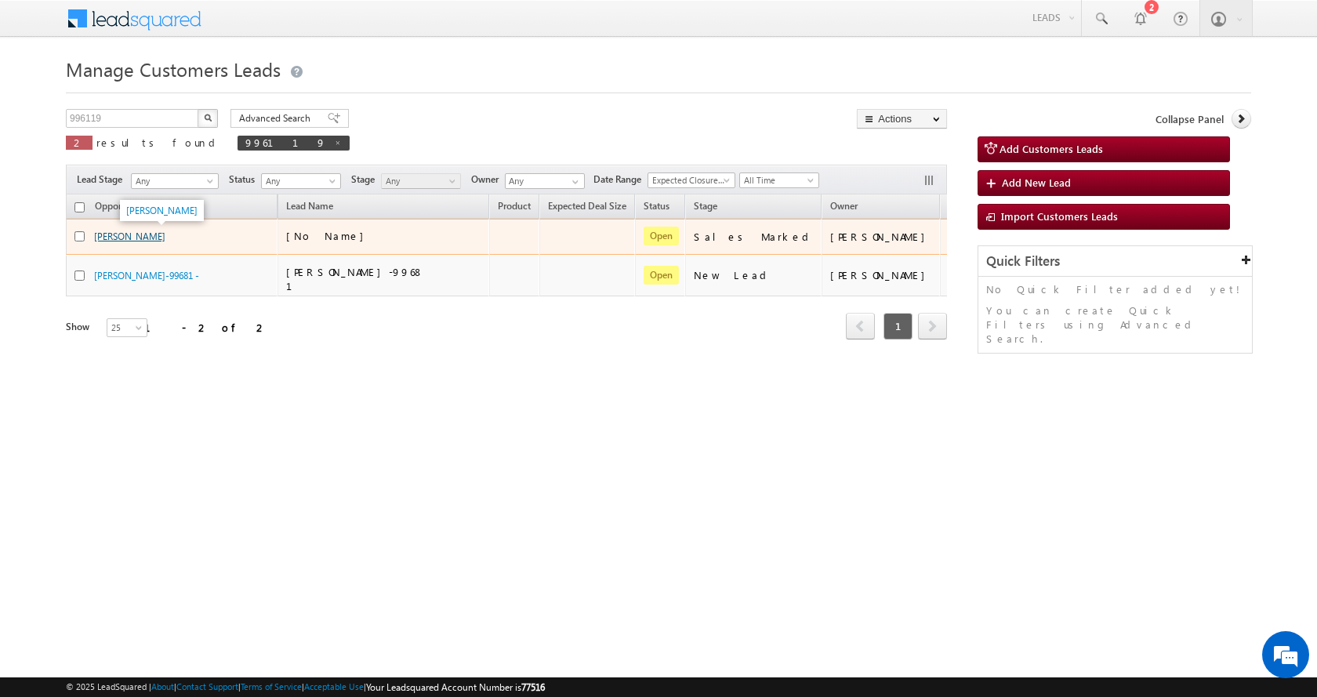
click at [145, 237] on link "[PERSON_NAME]" at bounding box center [129, 236] width 71 height 12
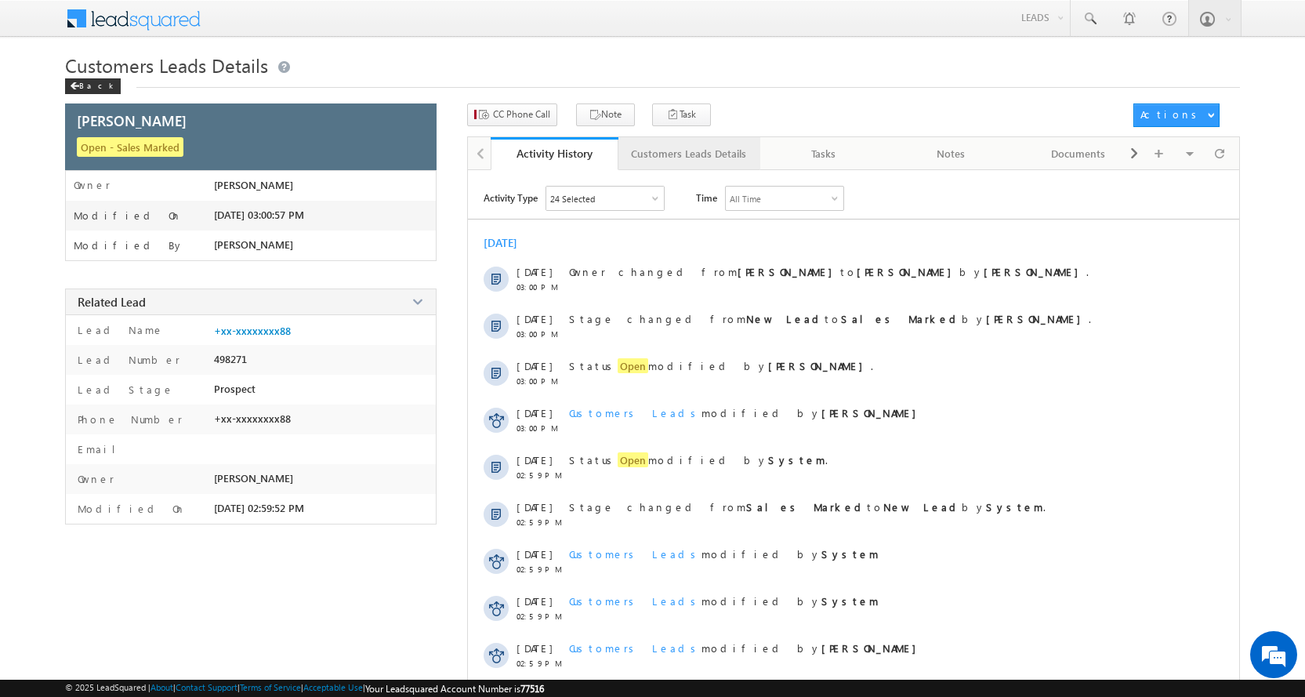
click at [700, 154] on div "Customers Leads Details" at bounding box center [688, 153] width 115 height 19
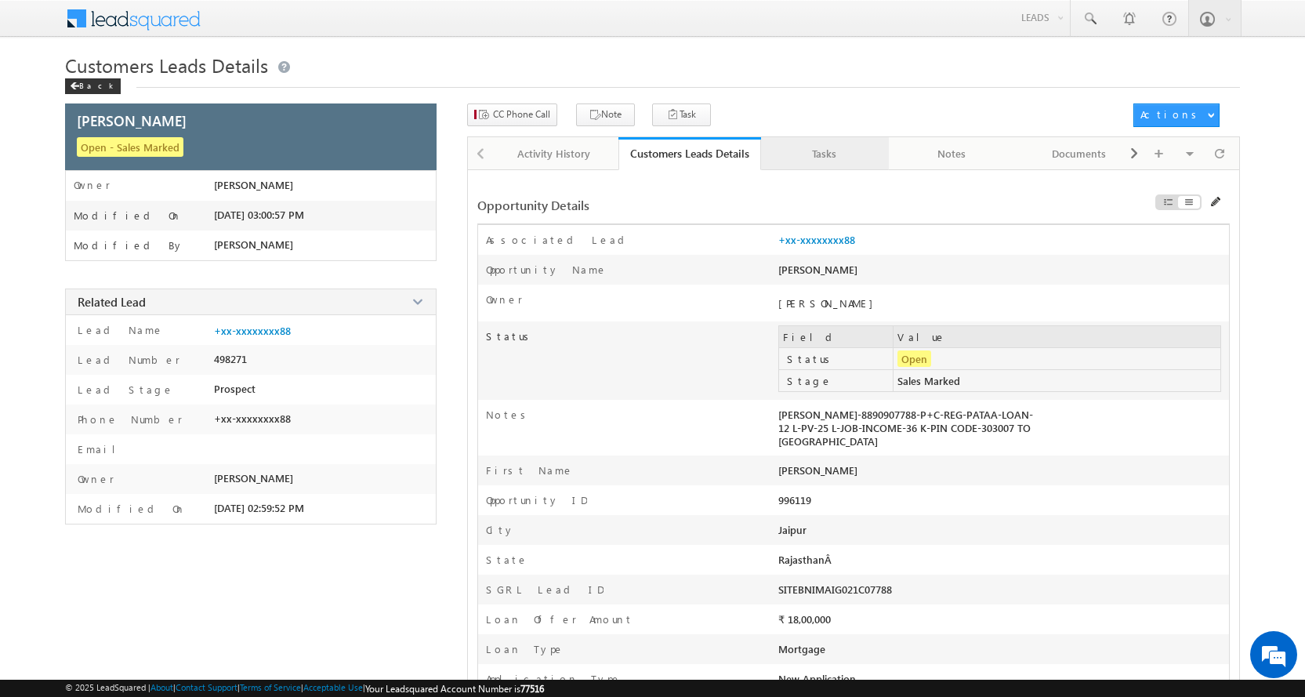
click at [842, 142] on link "Tasks" at bounding box center [825, 153] width 128 height 33
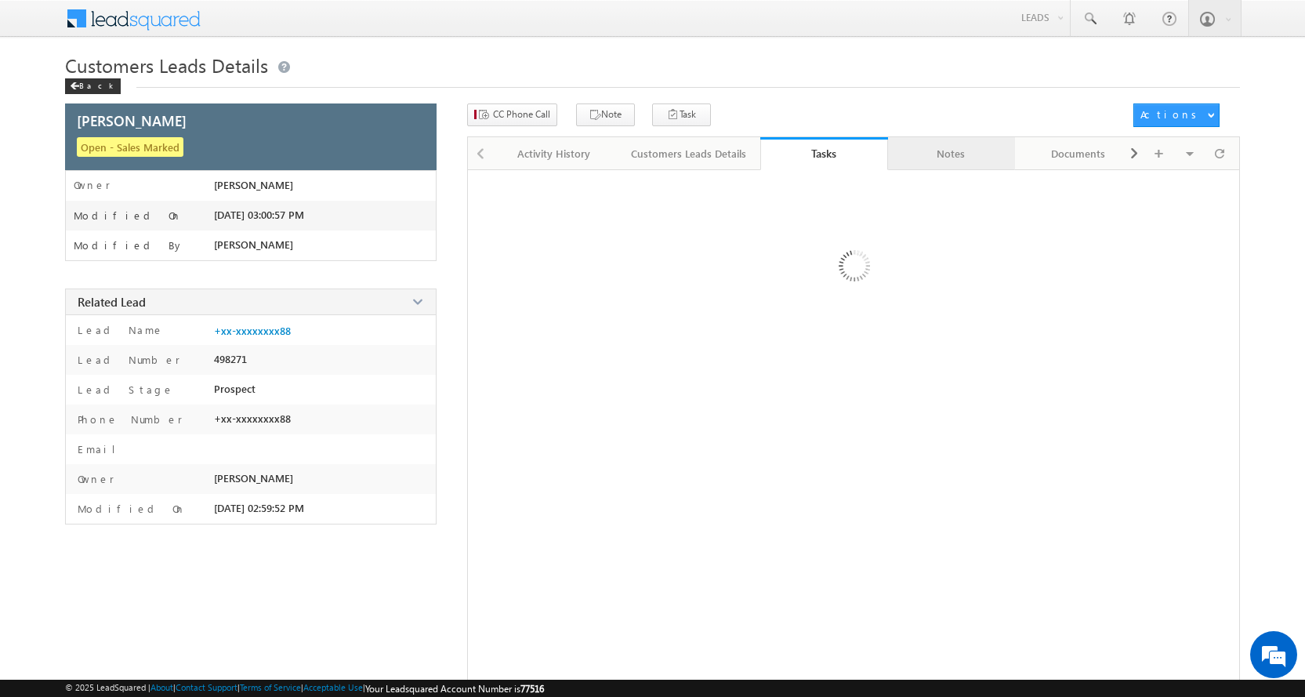
click at [924, 159] on div "Notes" at bounding box center [950, 153] width 101 height 19
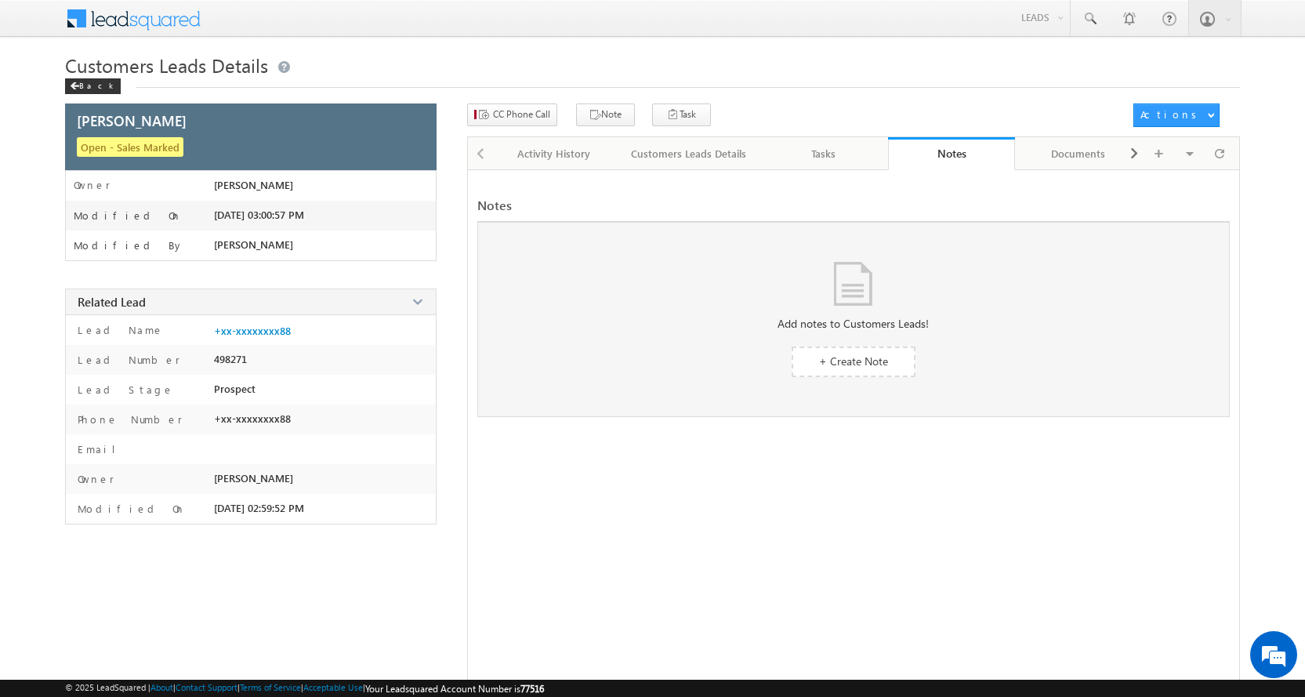
click at [924, 159] on div "Notes" at bounding box center [952, 153] width 104 height 15
click at [548, 161] on div "Activity History" at bounding box center [553, 153] width 101 height 19
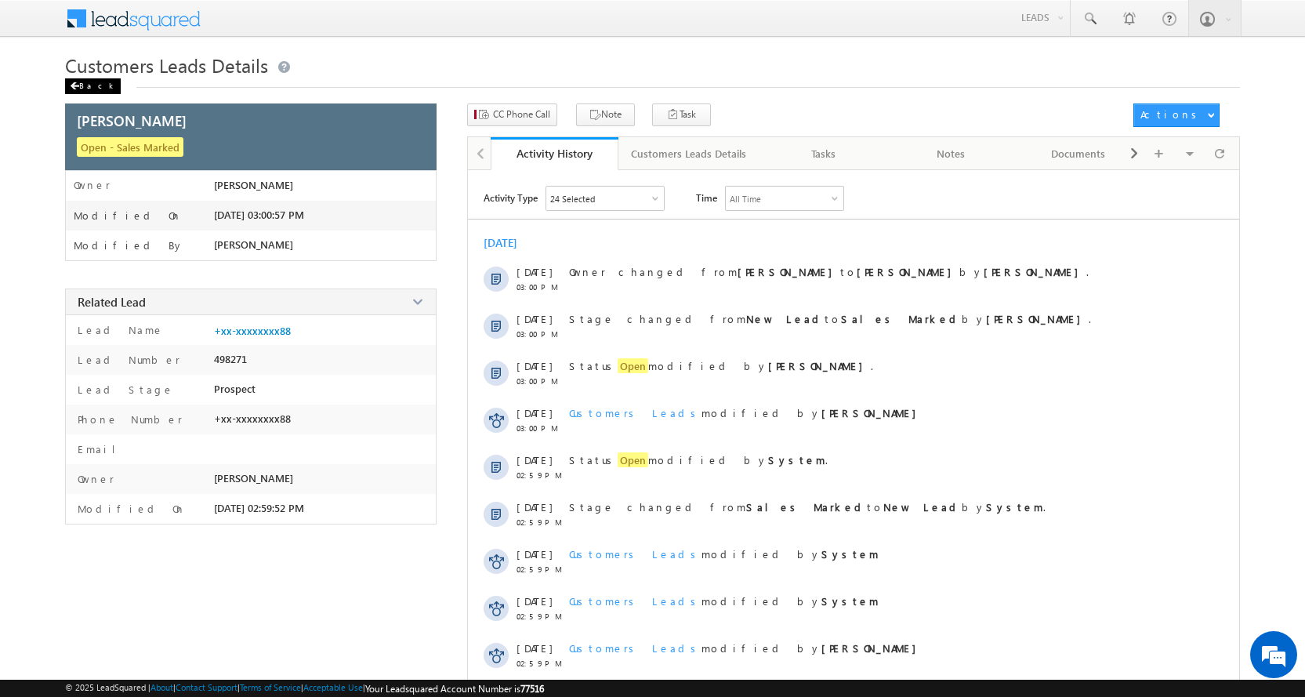
click at [75, 82] on span at bounding box center [74, 86] width 9 height 8
